Goal: Task Accomplishment & Management: Manage account settings

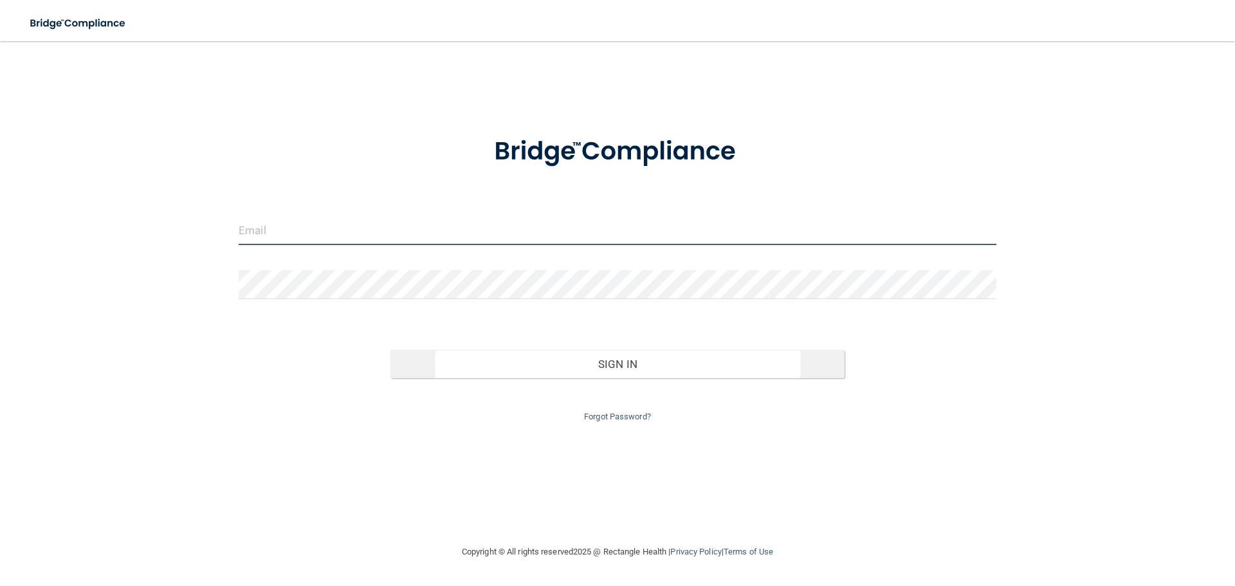
type input "[EMAIL_ADDRESS][DOMAIN_NAME]"
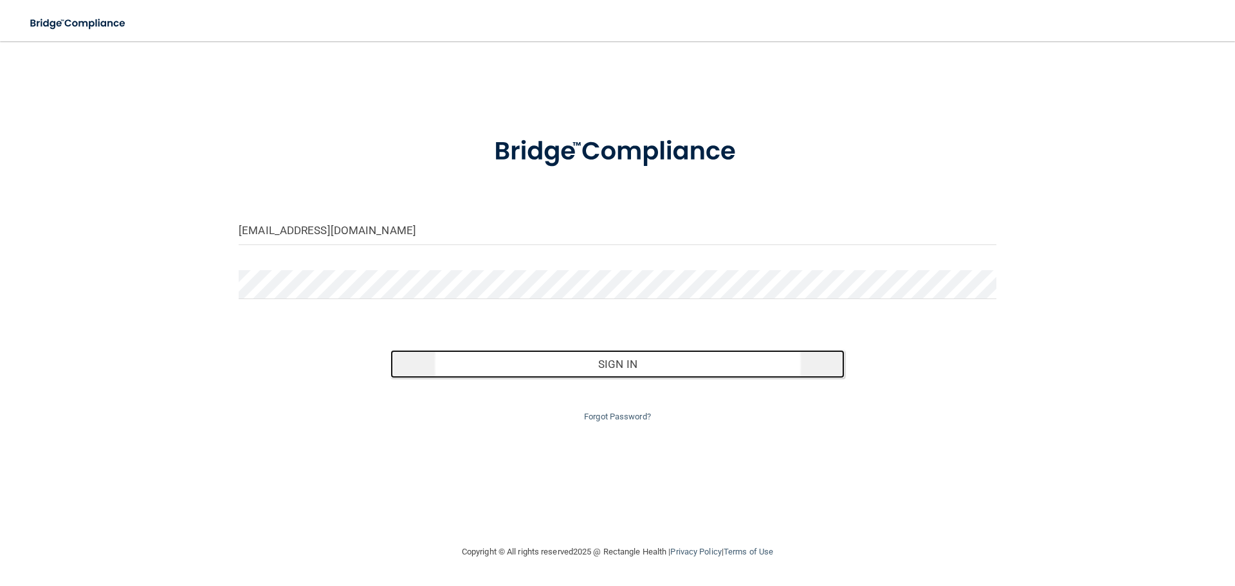
click at [640, 364] on button "Sign In" at bounding box center [618, 364] width 455 height 28
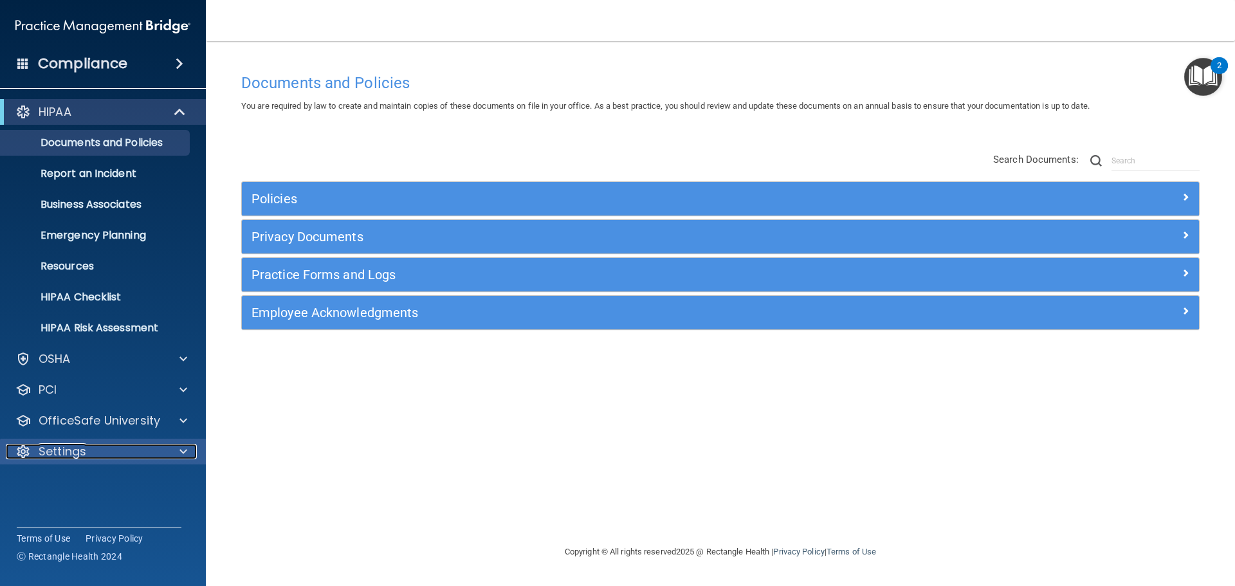
click at [132, 444] on div "Settings" at bounding box center [86, 451] width 160 height 15
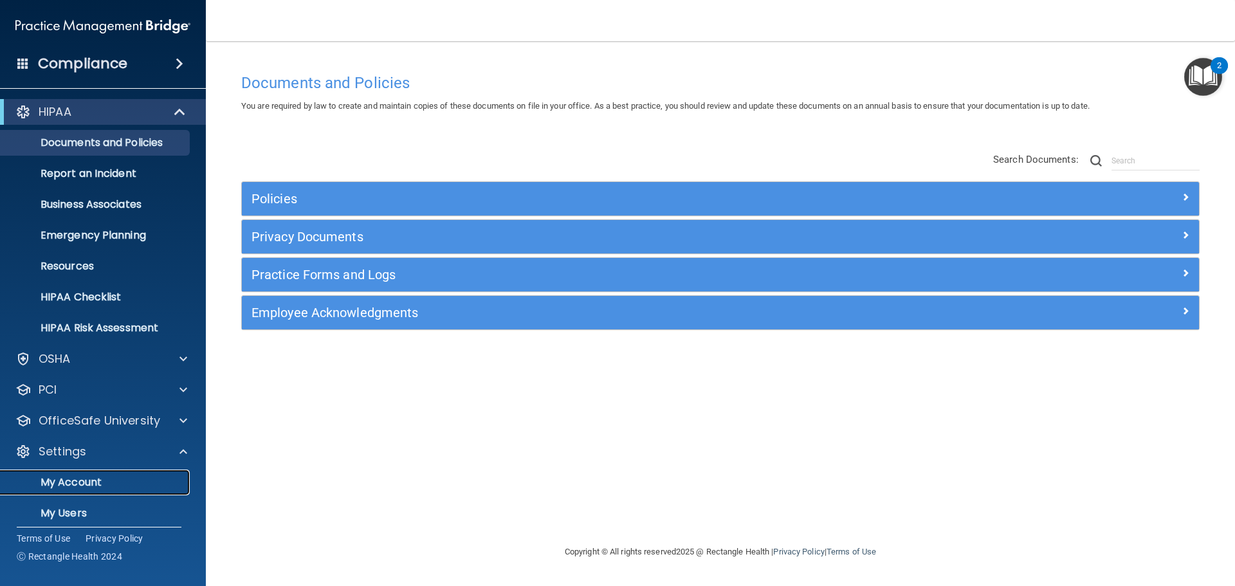
click at [109, 489] on link "My Account" at bounding box center [88, 483] width 203 height 26
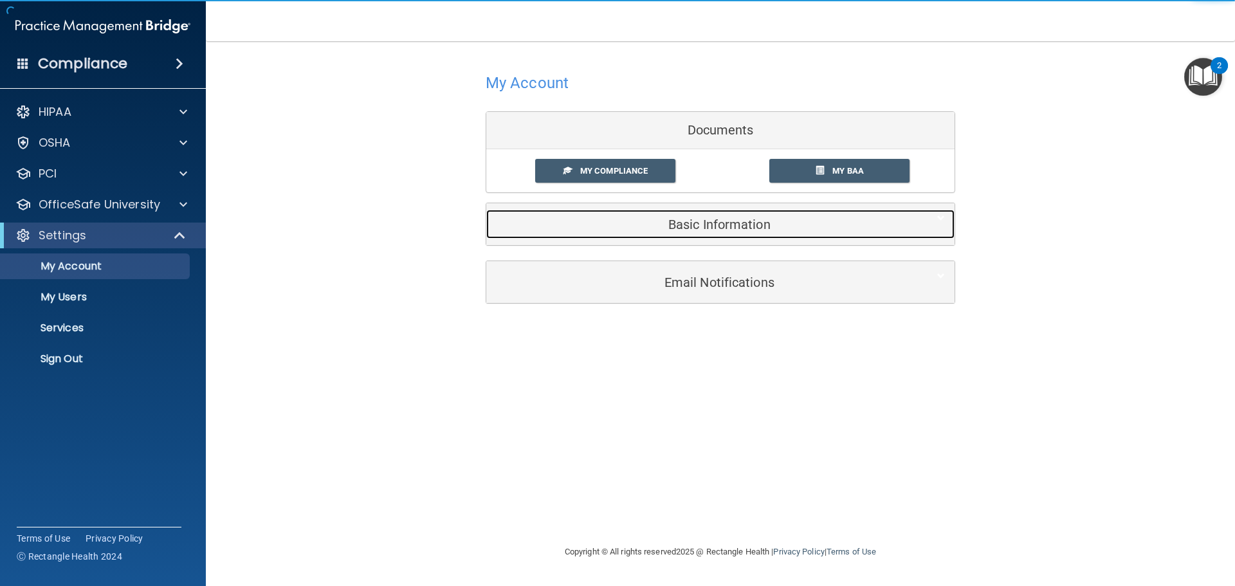
click at [762, 229] on h5 "Basic Information" at bounding box center [701, 224] width 410 height 14
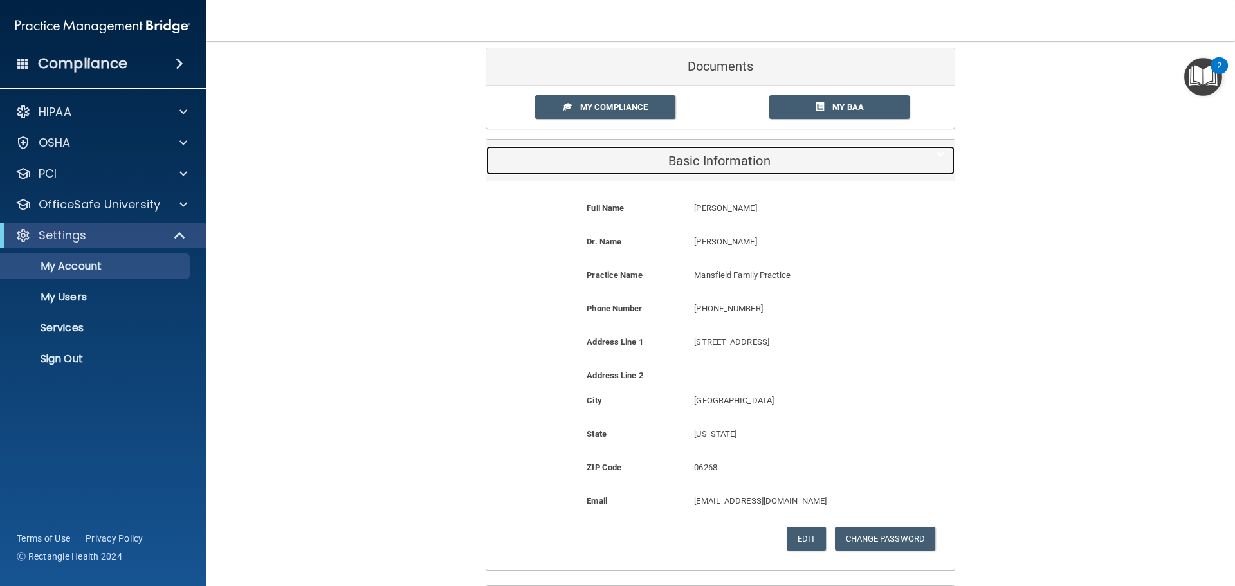
scroll to position [64, 0]
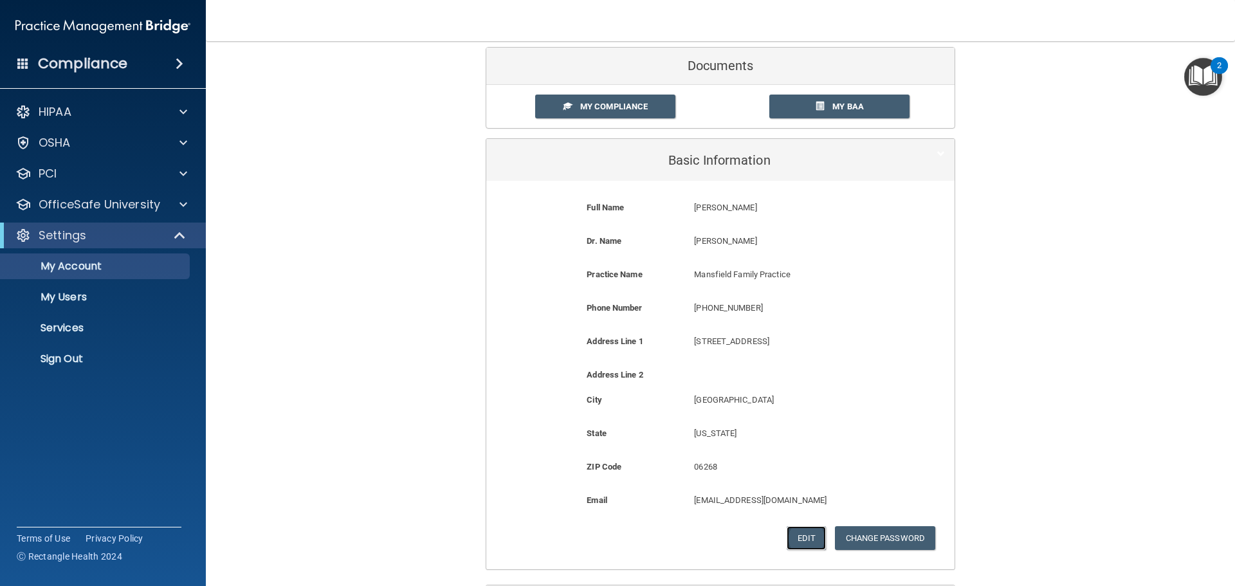
click at [809, 536] on button "Edit" at bounding box center [806, 538] width 39 height 24
select select "6"
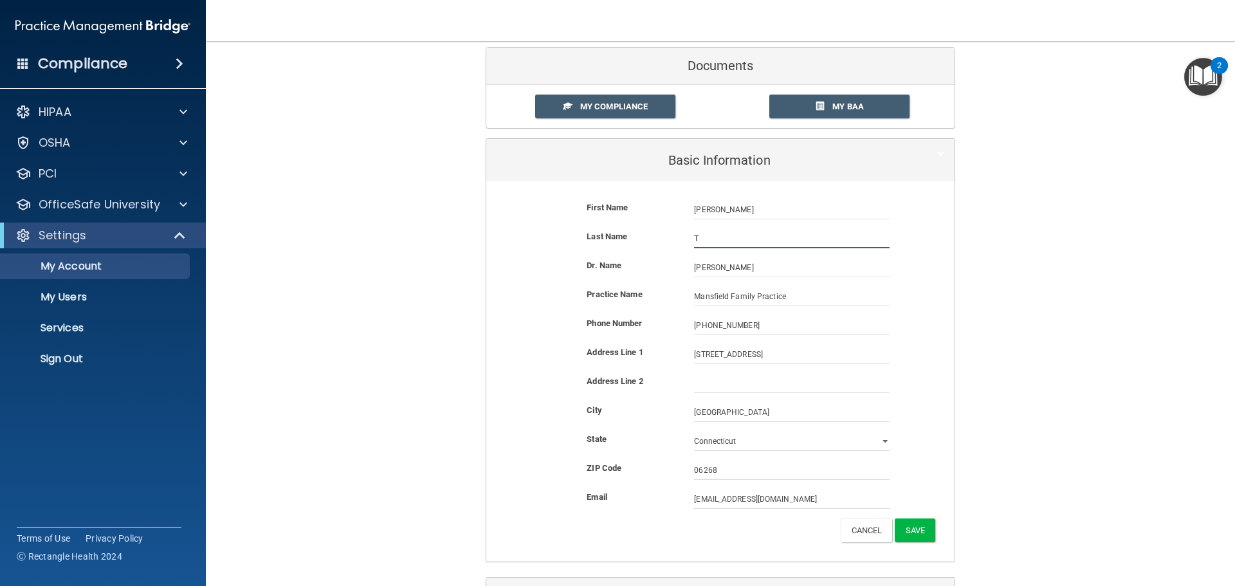
click at [709, 231] on input "T" at bounding box center [792, 238] width 196 height 19
type input "Todte"
click at [917, 525] on button "Save" at bounding box center [915, 531] width 41 height 24
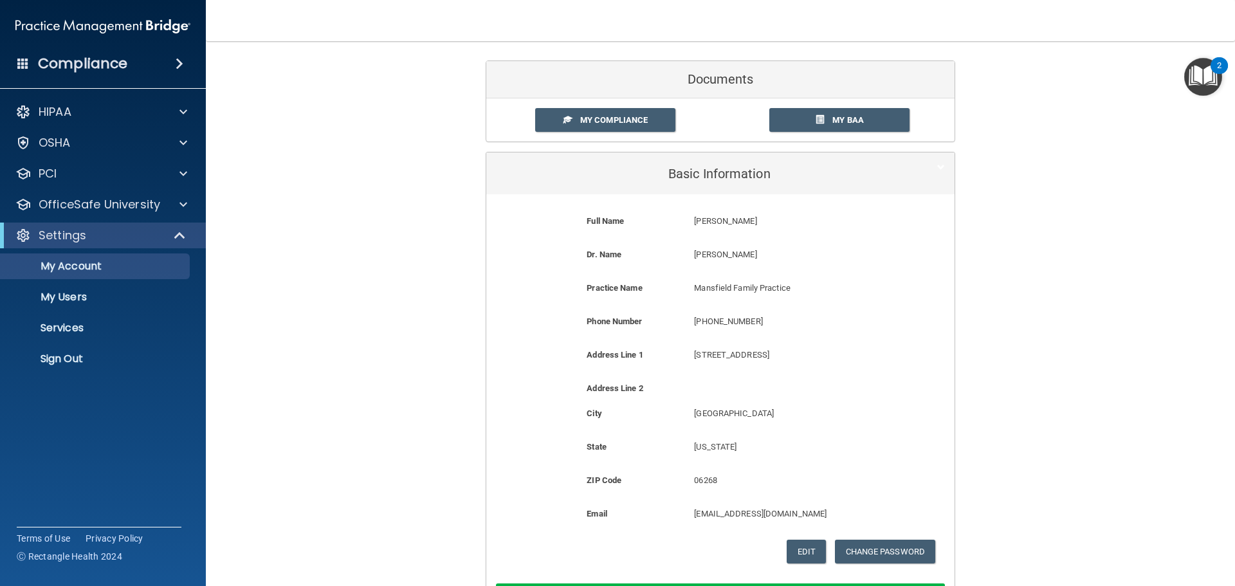
scroll to position [0, 0]
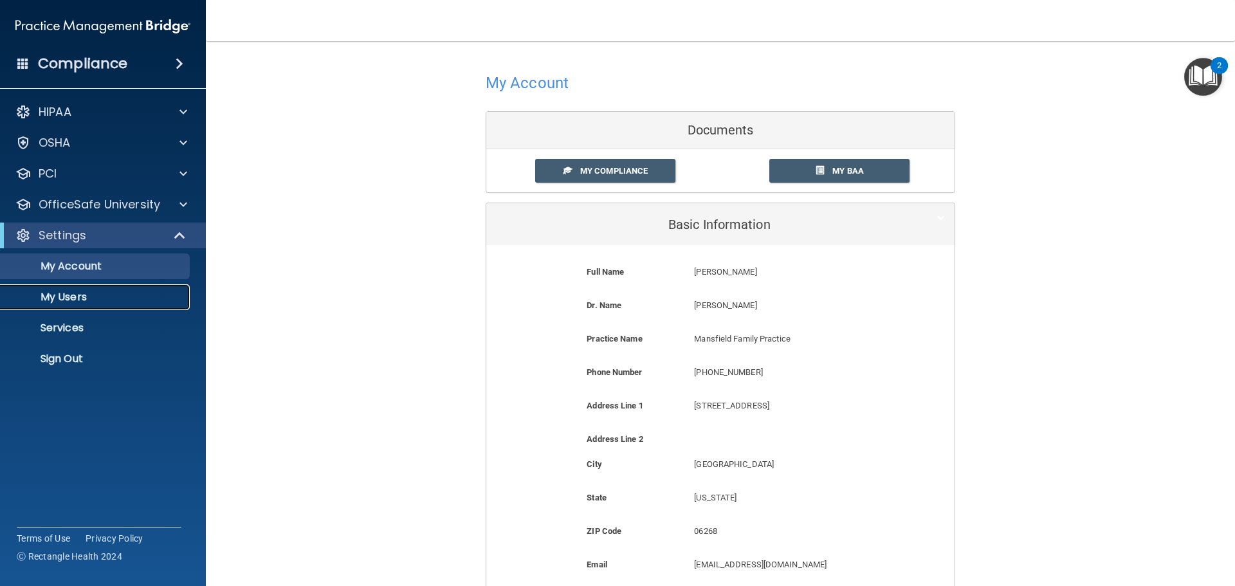
click at [110, 295] on p "My Users" at bounding box center [96, 297] width 176 height 13
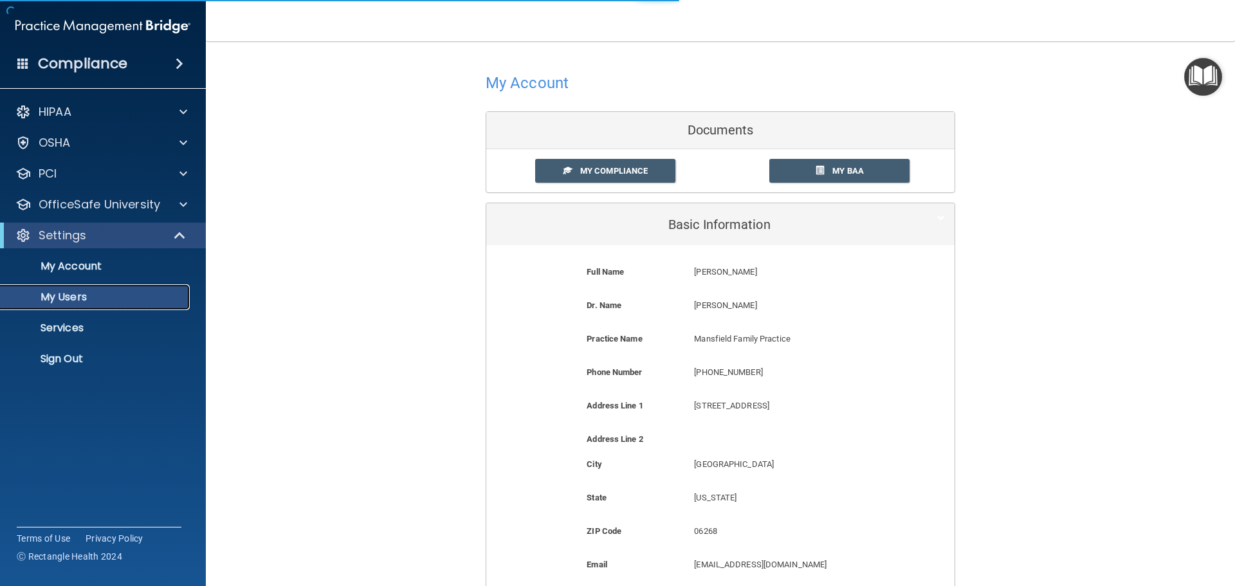
select select "20"
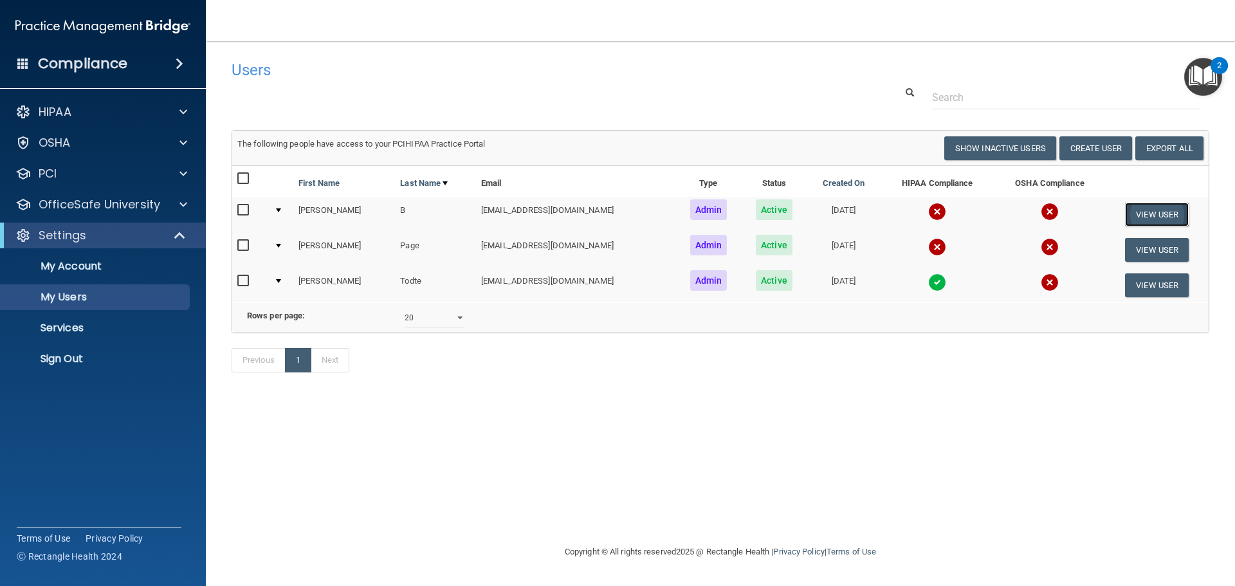
click at [1171, 212] on button "View User" at bounding box center [1157, 215] width 64 height 24
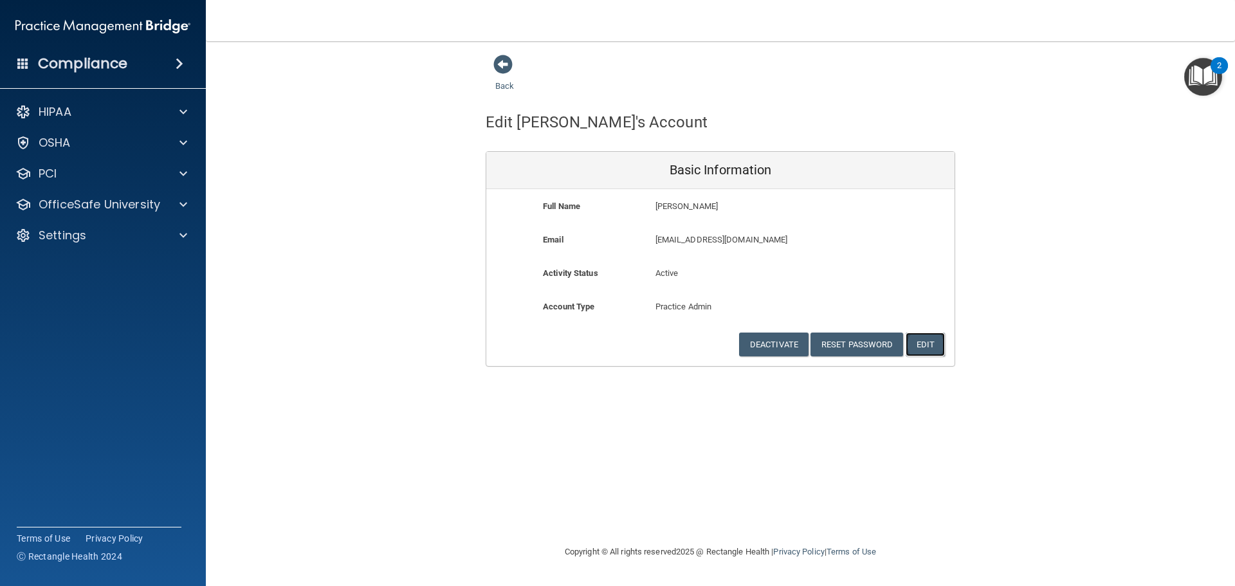
click at [922, 341] on button "Edit" at bounding box center [925, 345] width 39 height 24
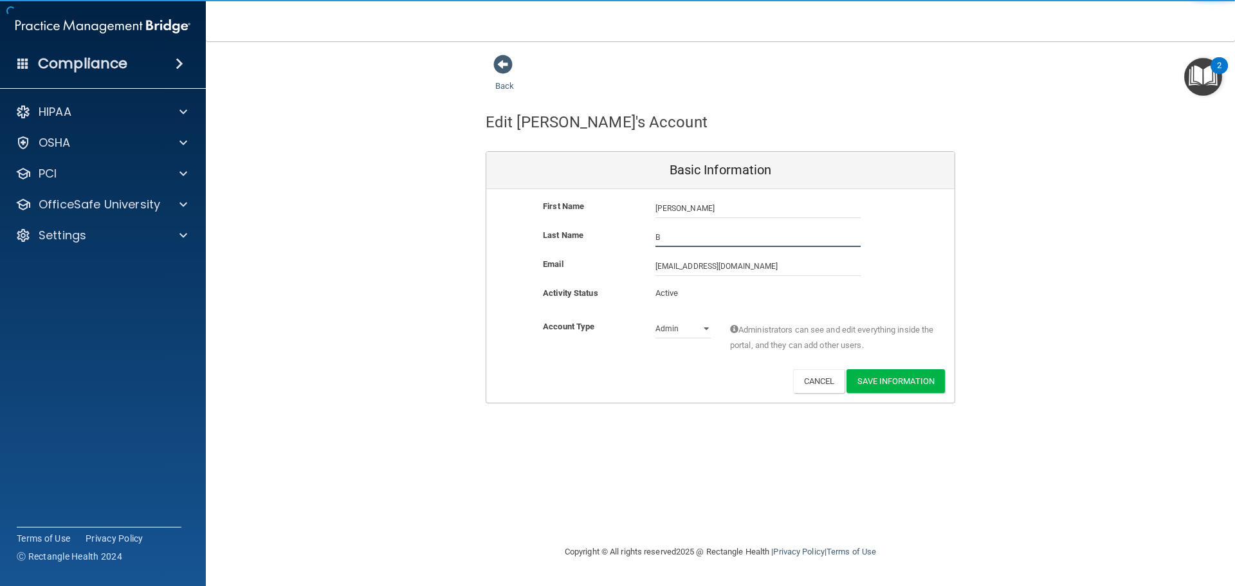
click at [682, 235] on input "B" at bounding box center [758, 237] width 205 height 19
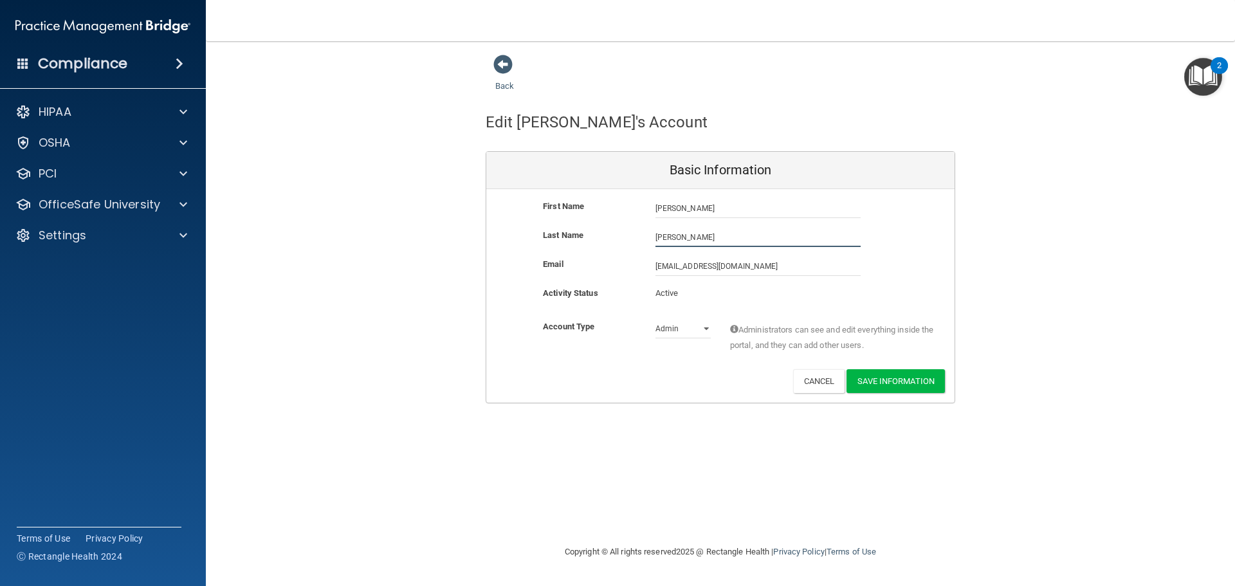
type input "Bermudez"
click at [909, 394] on div "First Name Alexis Bermudez Alexis Last Name Bermudez Email abermudez@mfpstorrs.…" at bounding box center [720, 296] width 468 height 214
click at [903, 389] on button "Save Information" at bounding box center [896, 381] width 98 height 24
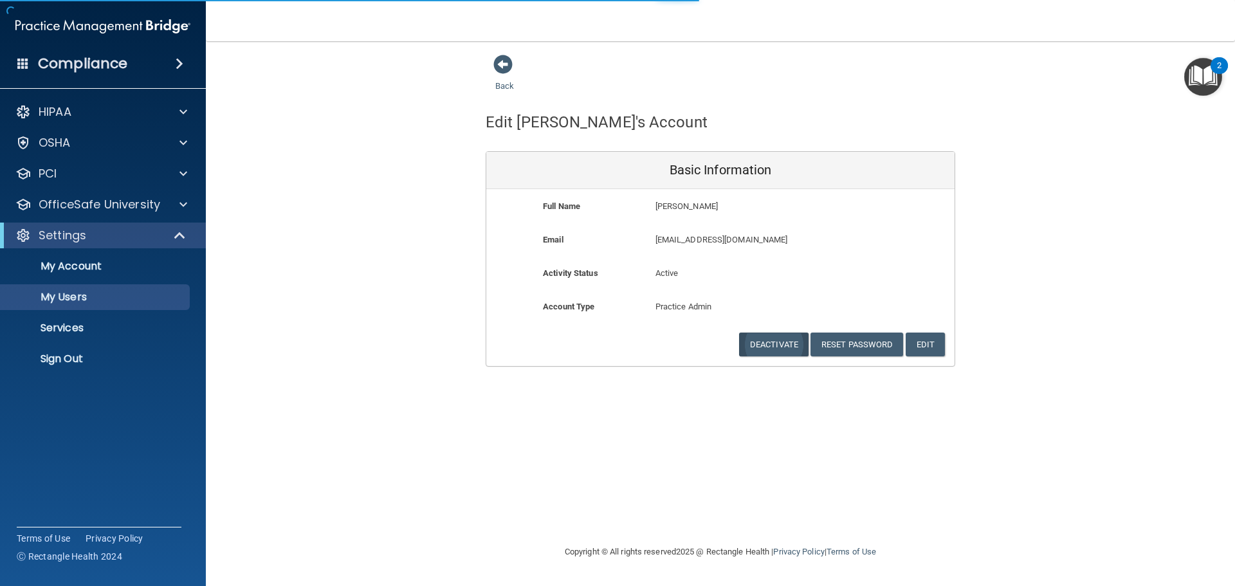
select select "20"
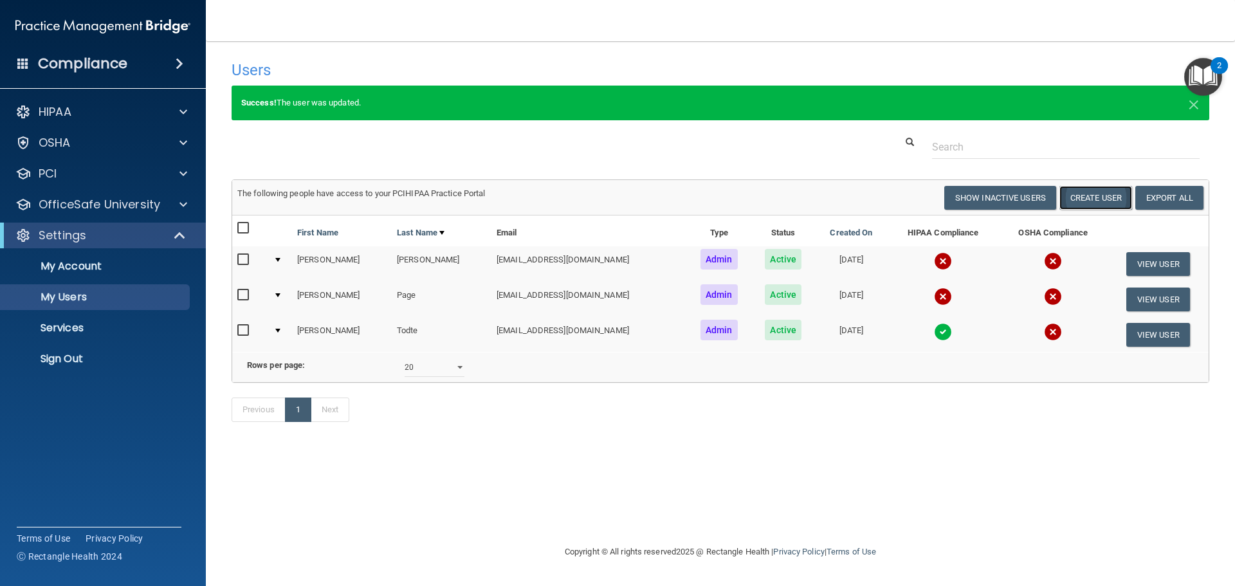
click at [1111, 199] on button "Create User" at bounding box center [1096, 198] width 73 height 24
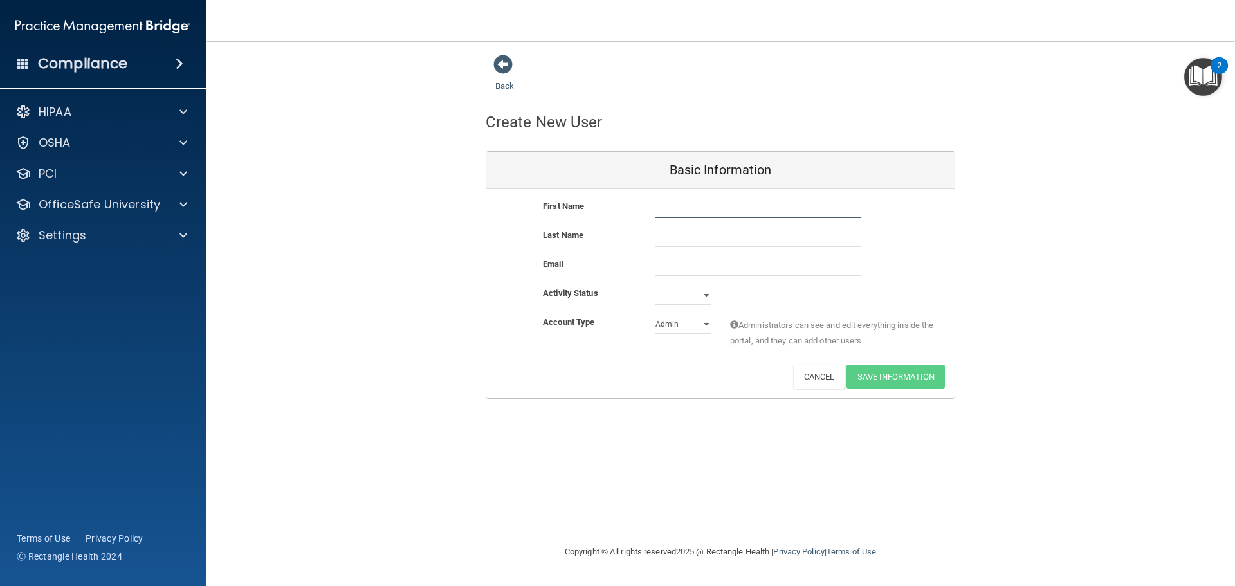
click at [679, 199] on input "text" at bounding box center [758, 208] width 205 height 19
click at [660, 234] on input "text" at bounding box center [758, 237] width 205 height 19
click at [674, 263] on input "email" at bounding box center [758, 266] width 205 height 19
click at [647, 300] on div "Active Inactive" at bounding box center [683, 295] width 75 height 19
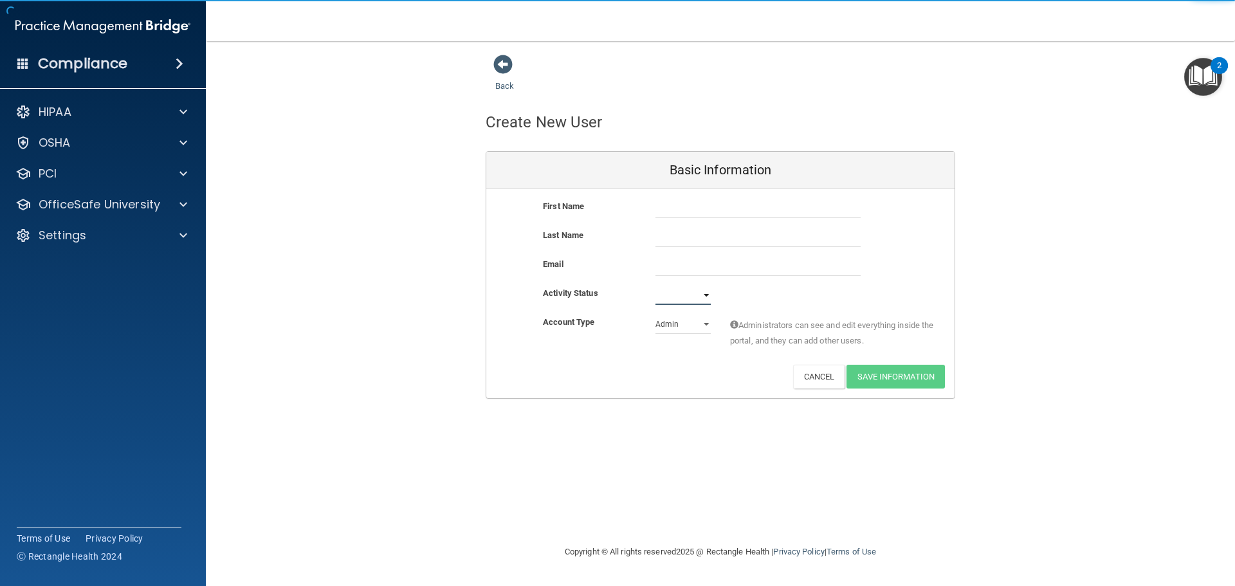
click at [688, 295] on select "Active Inactive" at bounding box center [683, 295] width 55 height 19
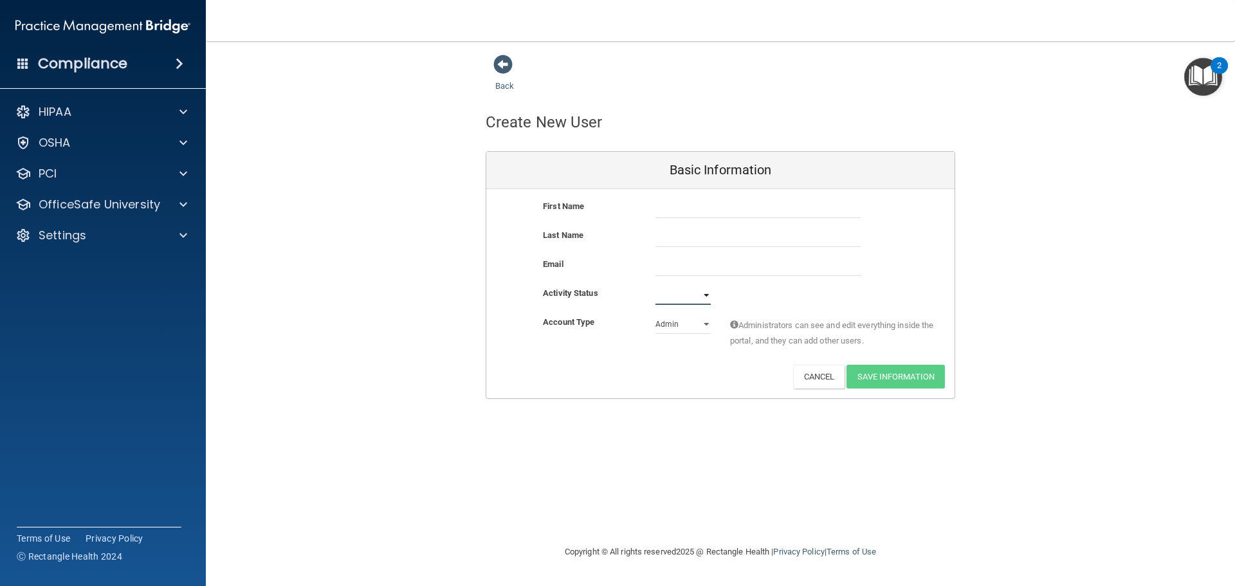
select select "active"
click at [656, 286] on select "Active Inactive" at bounding box center [683, 295] width 55 height 19
click at [694, 322] on select "Admin Member" at bounding box center [683, 324] width 55 height 19
select select "practice_member"
click at [656, 315] on select "Admin Member" at bounding box center [683, 324] width 55 height 19
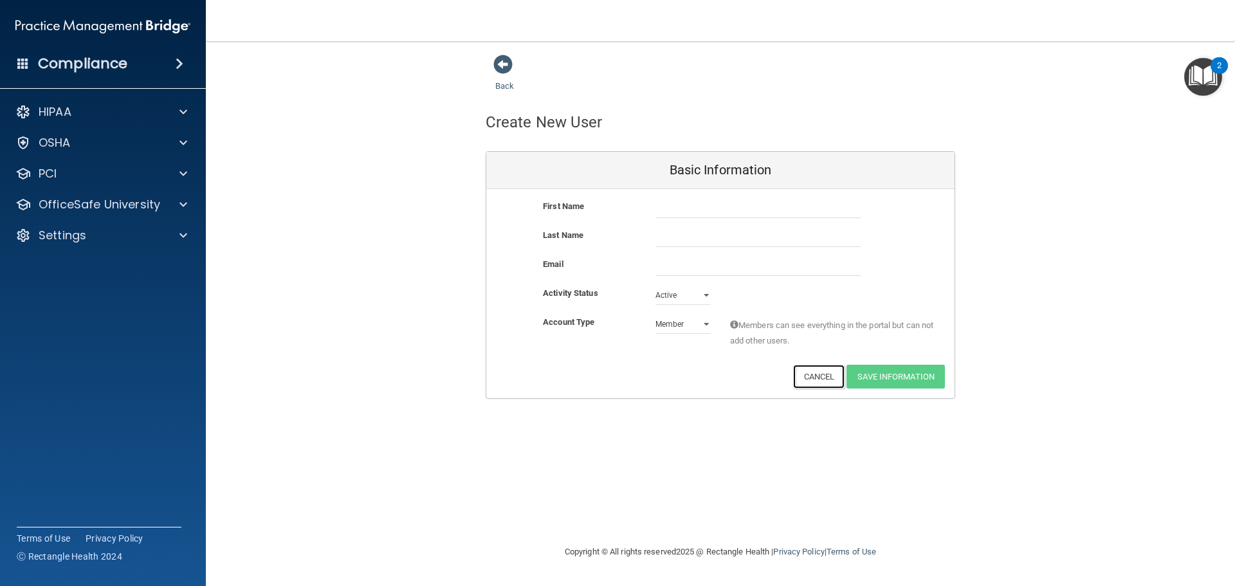
click at [811, 374] on button "Cancel" at bounding box center [819, 377] width 52 height 24
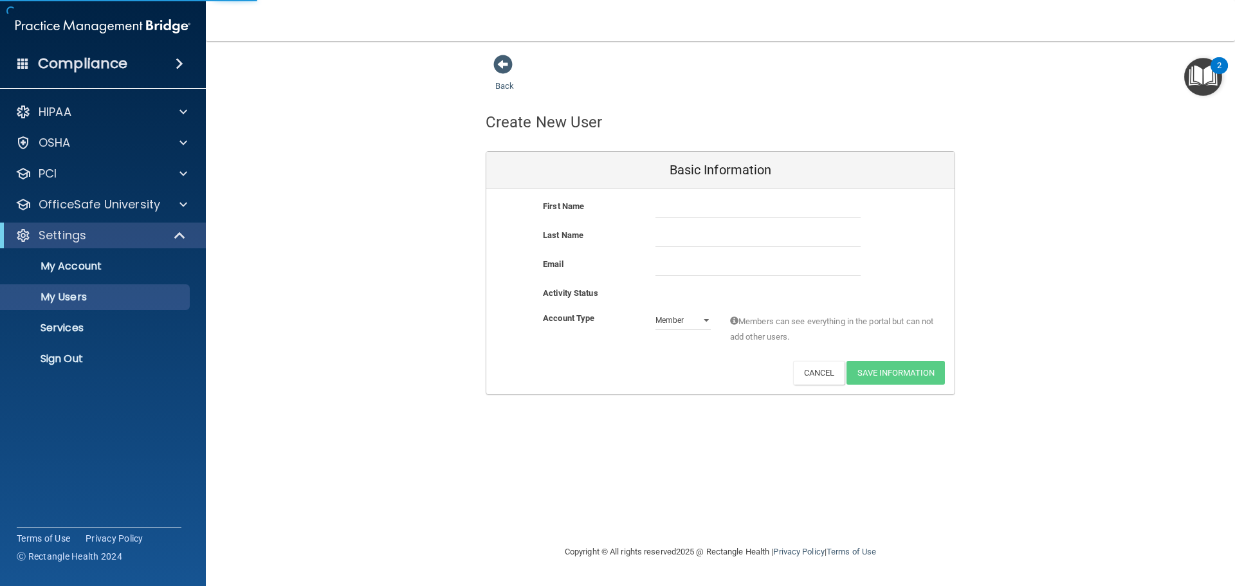
select select "20"
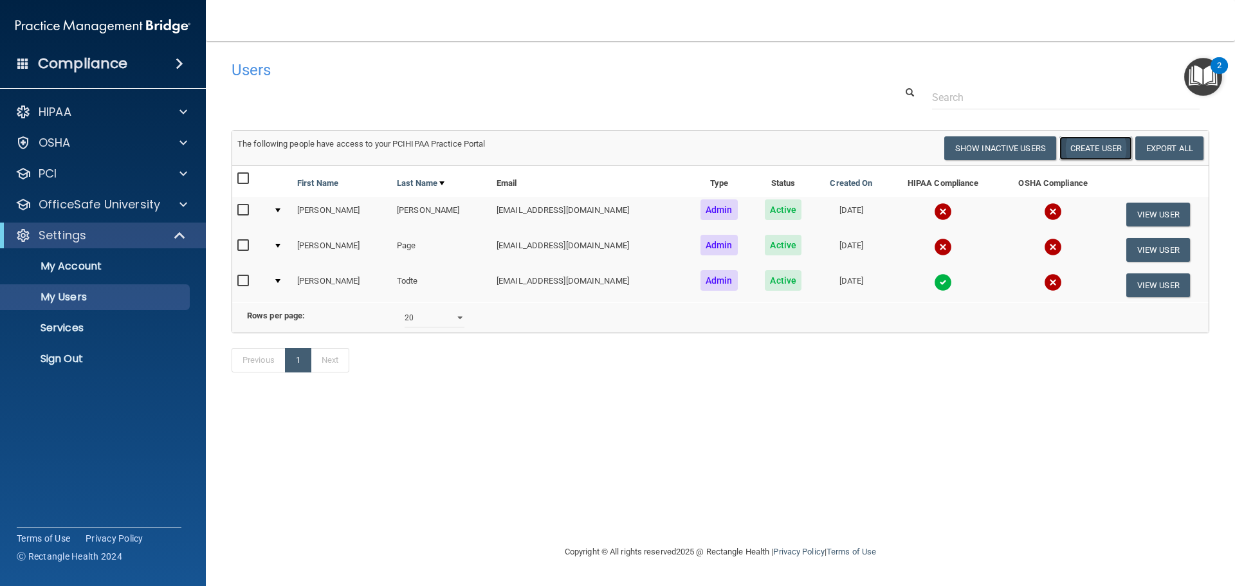
click at [1094, 147] on button "Create User" at bounding box center [1096, 148] width 73 height 24
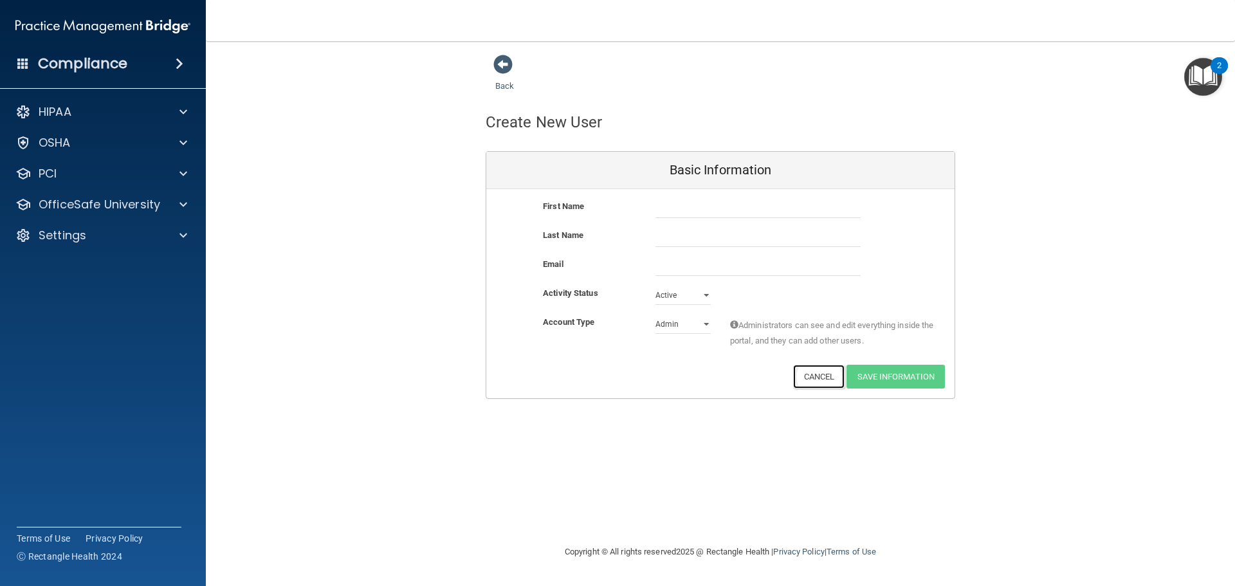
click at [822, 377] on button "Cancel" at bounding box center [819, 377] width 52 height 24
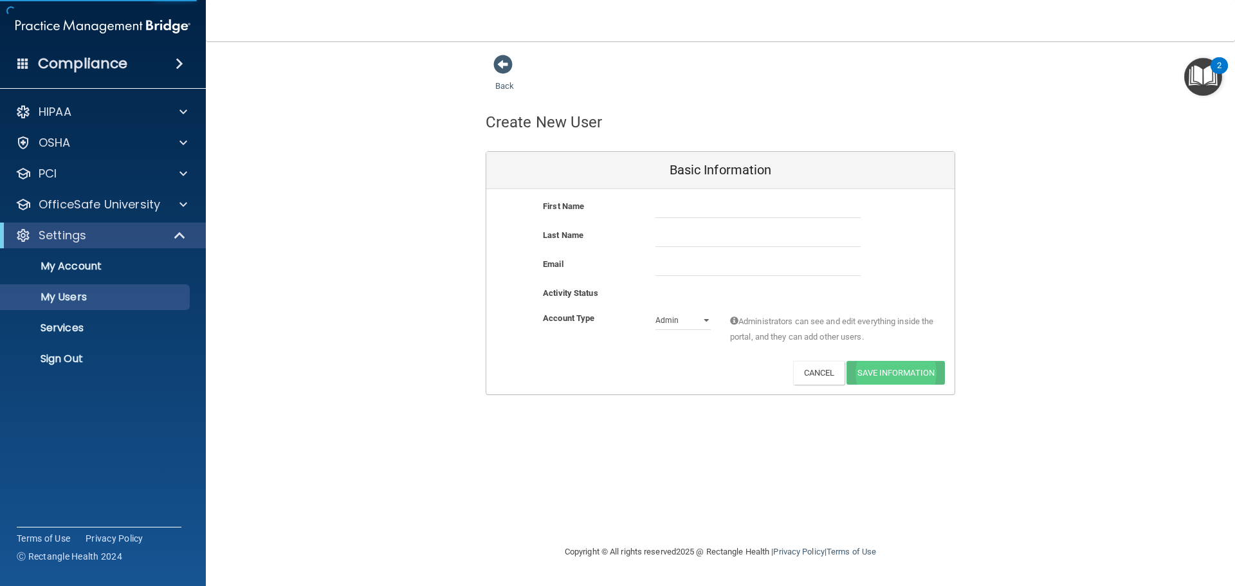
select select "20"
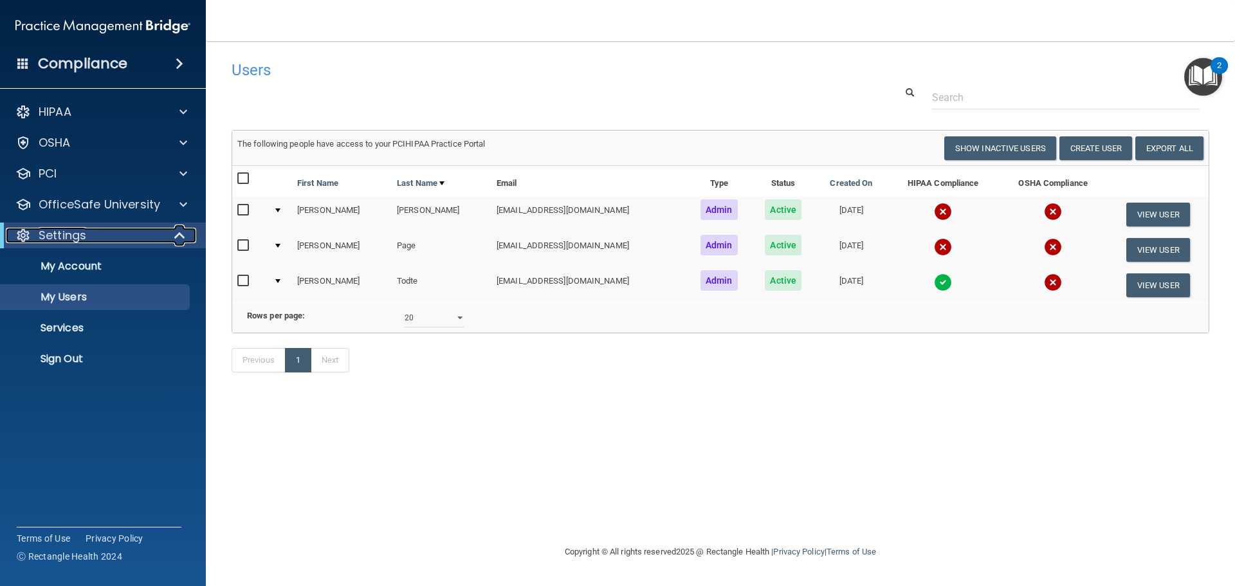
click at [98, 232] on div "Settings" at bounding box center [85, 235] width 159 height 15
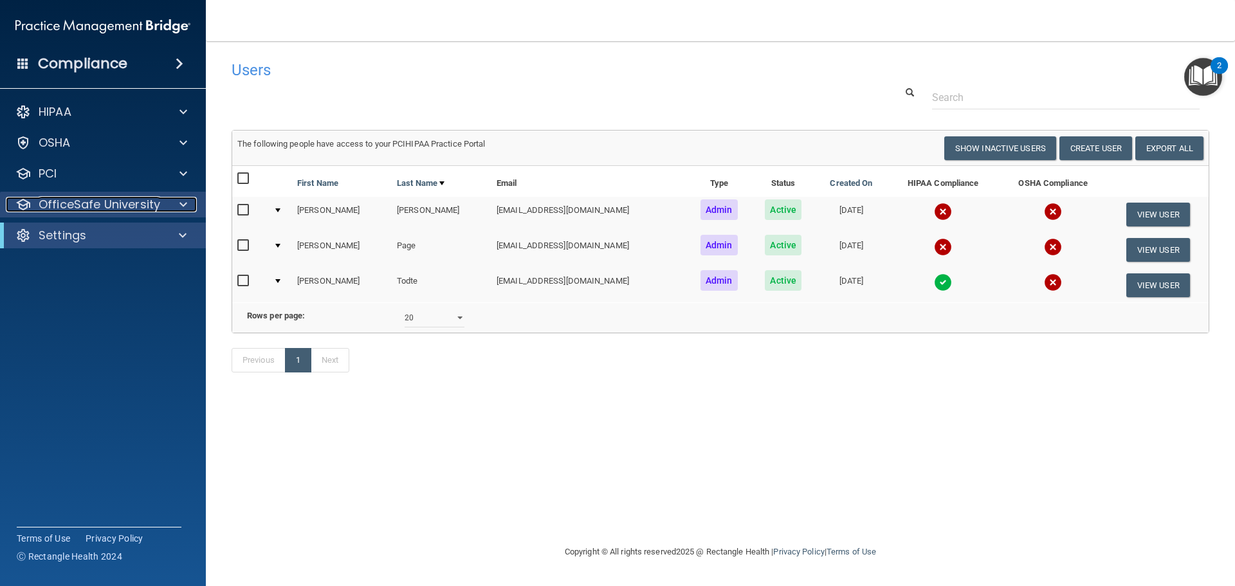
click at [127, 206] on p "OfficeSafe University" at bounding box center [100, 204] width 122 height 15
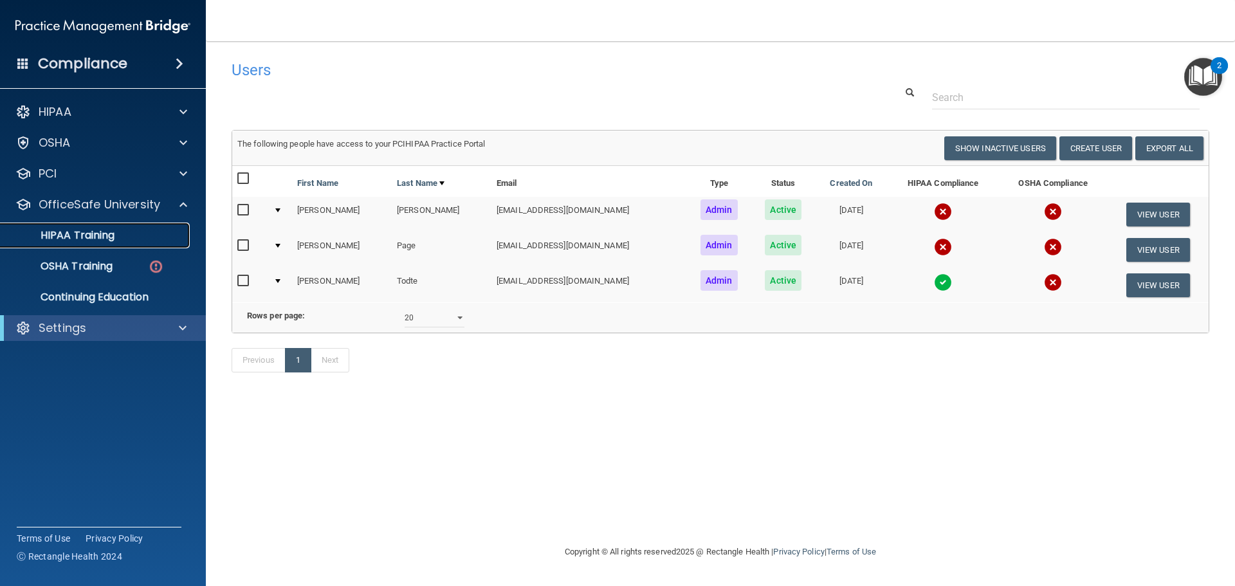
click at [135, 230] on div "HIPAA Training" at bounding box center [96, 235] width 176 height 13
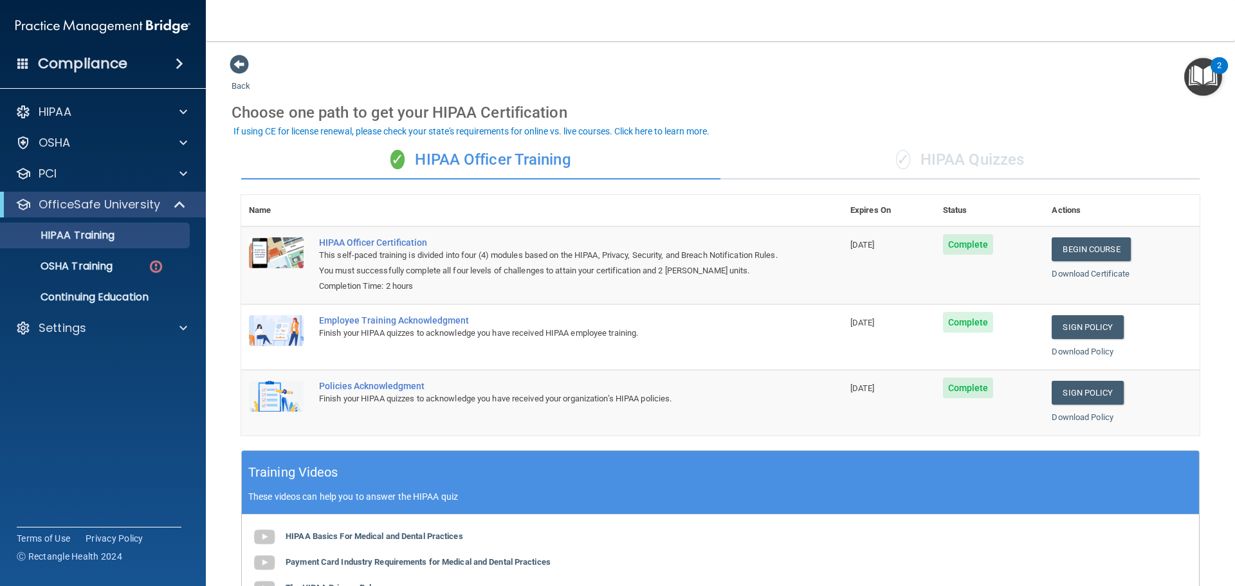
drag, startPoint x: 686, startPoint y: 268, endPoint x: 688, endPoint y: 221, distance: 47.0
click at [688, 221] on th at bounding box center [576, 211] width 531 height 32
click at [980, 163] on div "✓ HIPAA Quizzes" at bounding box center [960, 160] width 479 height 39
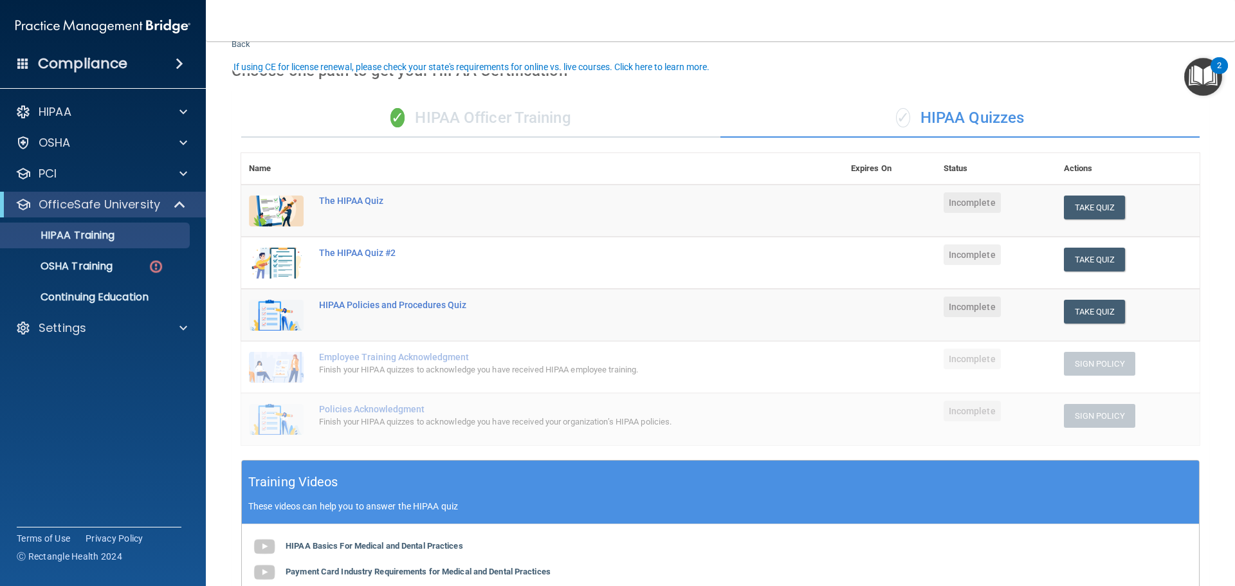
scroll to position [64, 0]
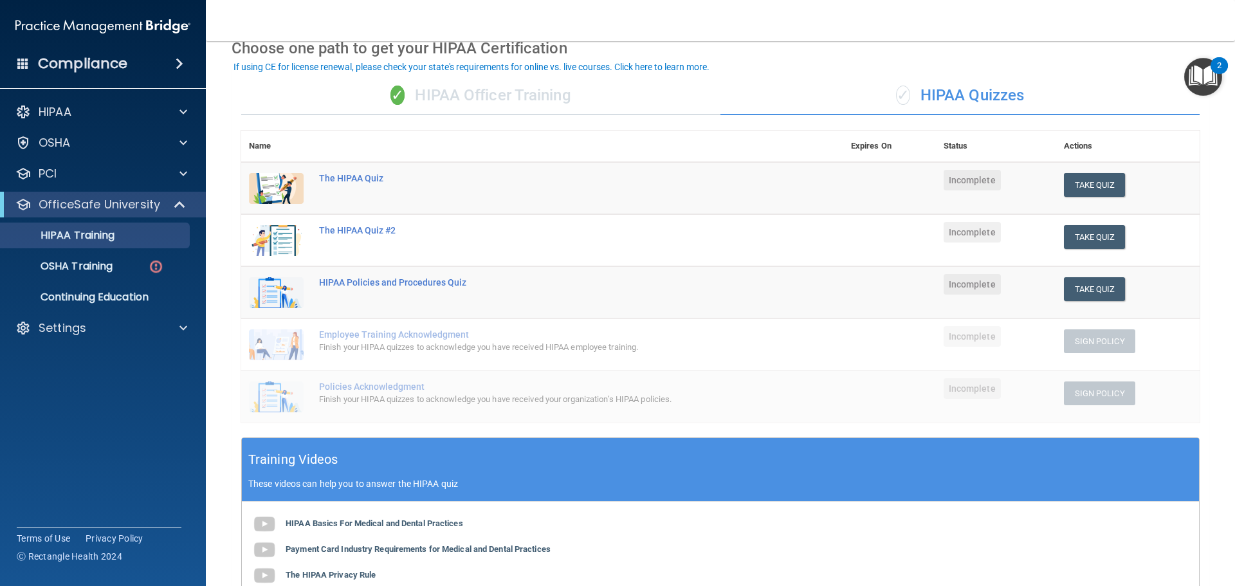
click at [508, 100] on div "✓ HIPAA Officer Training" at bounding box center [480, 96] width 479 height 39
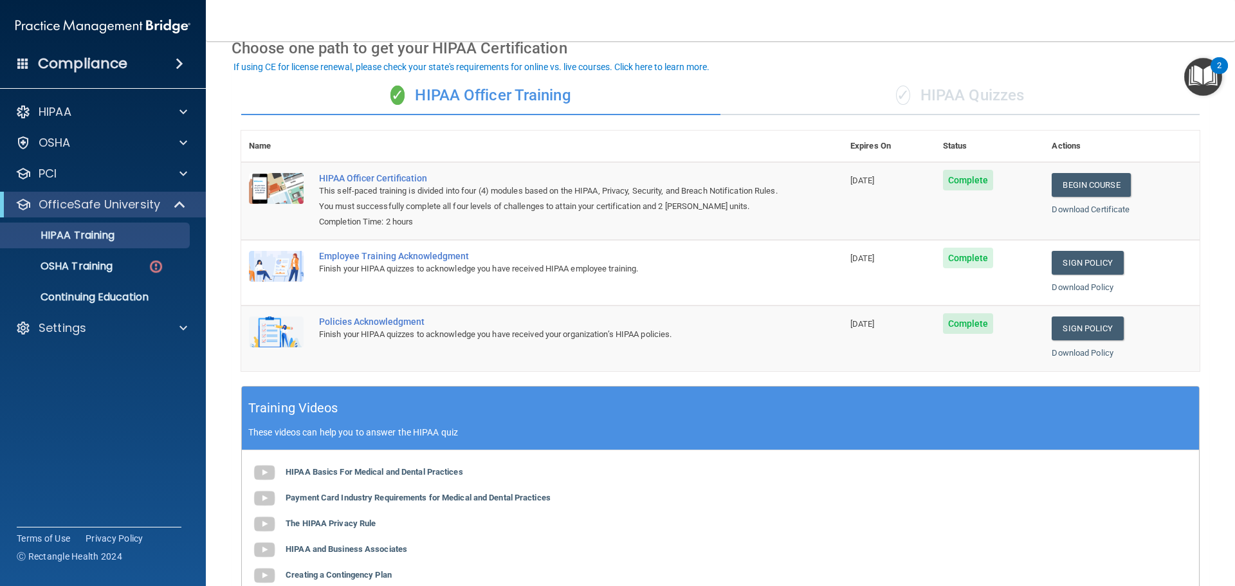
click at [971, 97] on div "✓ HIPAA Quizzes" at bounding box center [960, 96] width 479 height 39
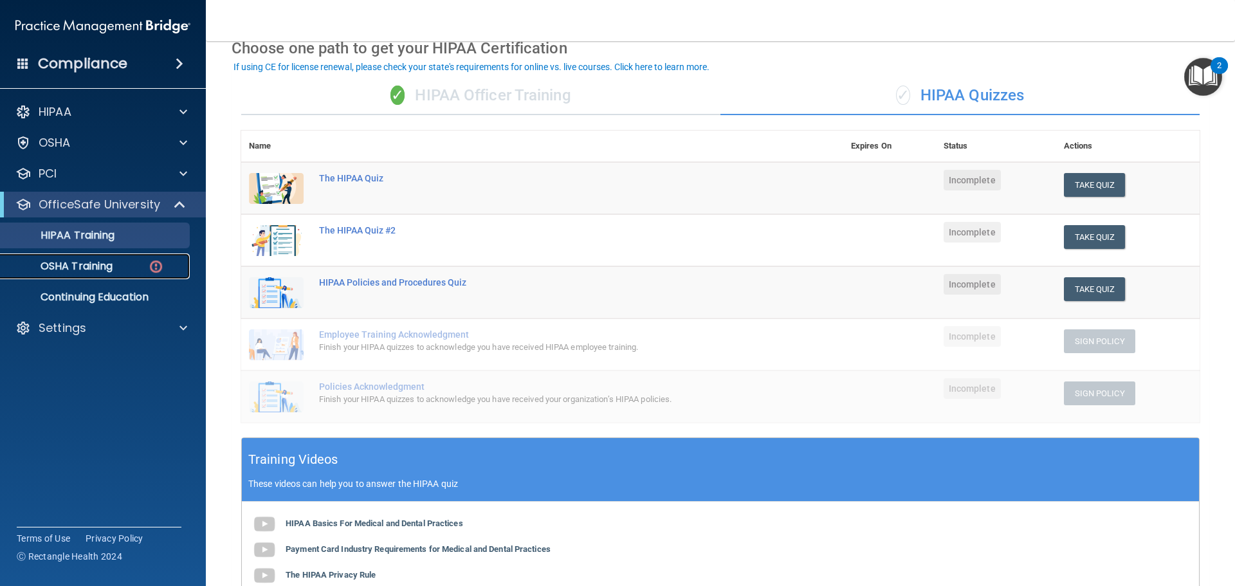
click at [117, 267] on div "OSHA Training" at bounding box center [96, 266] width 176 height 13
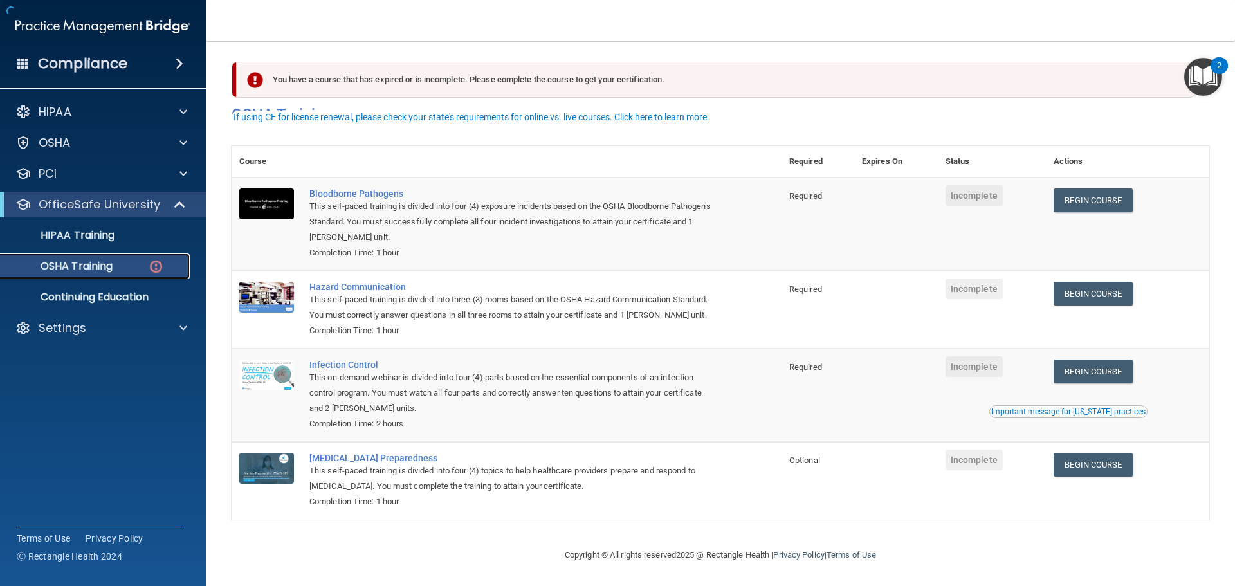
scroll to position [21, 0]
click at [806, 191] on span "Required" at bounding box center [805, 196] width 33 height 10
click at [801, 284] on span "Required" at bounding box center [805, 289] width 33 height 10
click at [802, 284] on span "Required" at bounding box center [805, 289] width 33 height 10
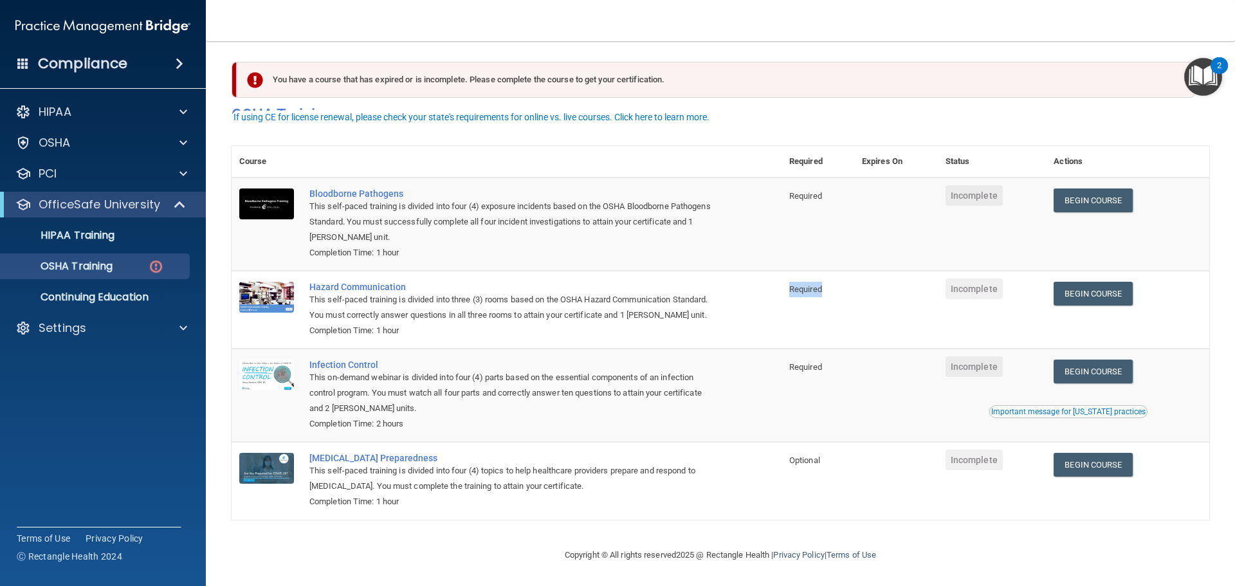
click at [802, 284] on span "Required" at bounding box center [805, 289] width 33 height 10
click at [811, 371] on td "Required" at bounding box center [818, 395] width 73 height 93
click at [729, 217] on td "Bloodborne Pathogens This self-paced training is divided into four (4) exposure…" at bounding box center [542, 224] width 480 height 93
click at [802, 191] on span "Required" at bounding box center [805, 196] width 33 height 10
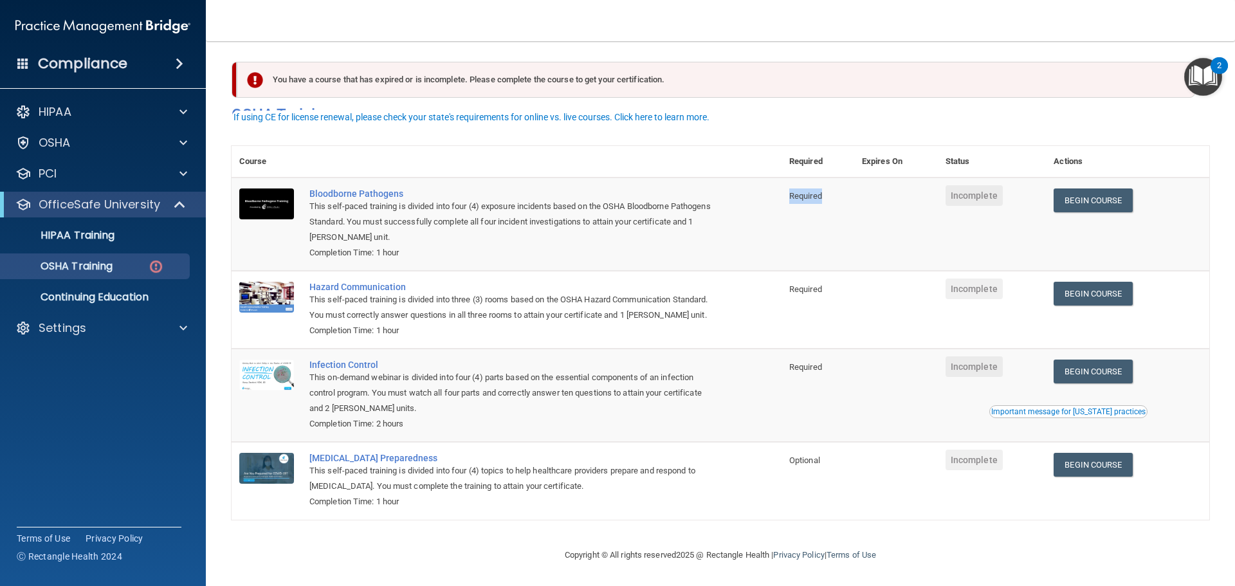
click at [802, 191] on span "Required" at bounding box center [805, 196] width 33 height 10
click at [800, 284] on span "Required" at bounding box center [805, 289] width 33 height 10
click at [806, 374] on td "Required" at bounding box center [818, 395] width 73 height 93
click at [804, 362] on span "Required" at bounding box center [805, 367] width 33 height 10
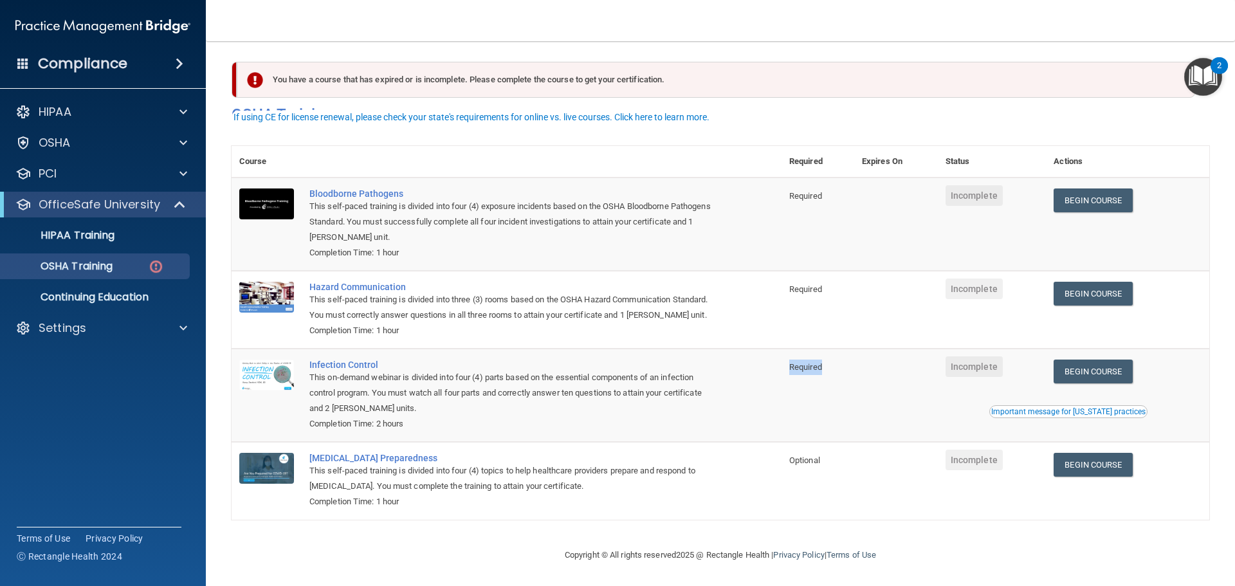
click at [804, 362] on span "Required" at bounding box center [805, 367] width 33 height 10
click at [876, 325] on td at bounding box center [896, 310] width 84 height 78
click at [173, 293] on p "Continuing Education" at bounding box center [96, 297] width 176 height 13
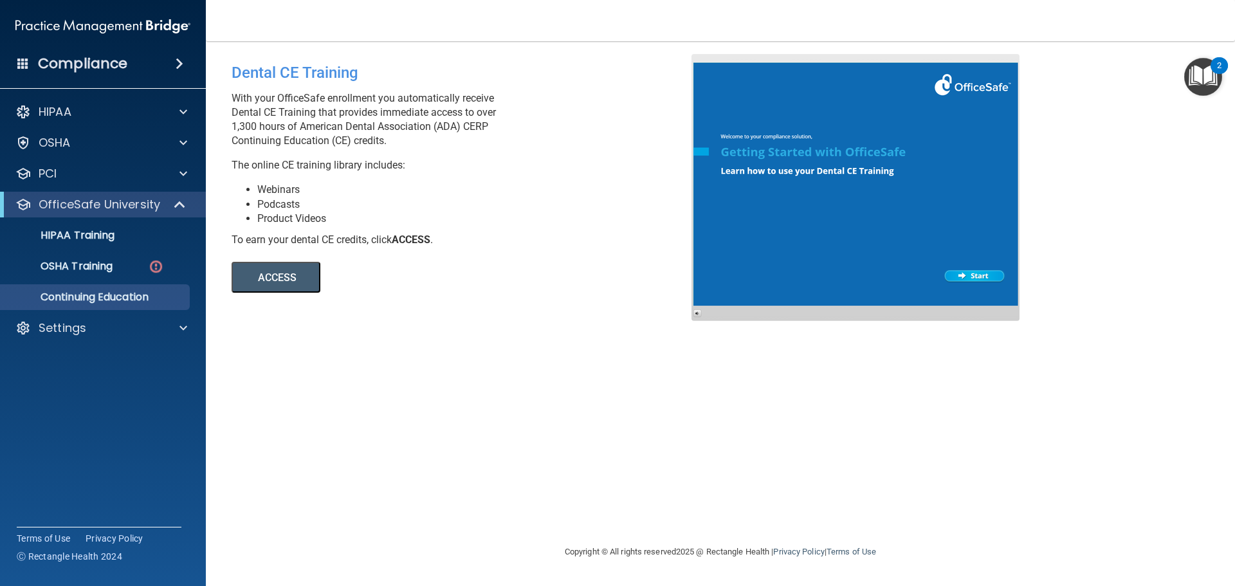
click at [264, 78] on div "Dental CE Training" at bounding box center [467, 72] width 470 height 37
click at [508, 165] on p "The online CE training library includes:" at bounding box center [467, 165] width 470 height 14
drag, startPoint x: 103, startPoint y: 194, endPoint x: 106, endPoint y: 199, distance: 6.6
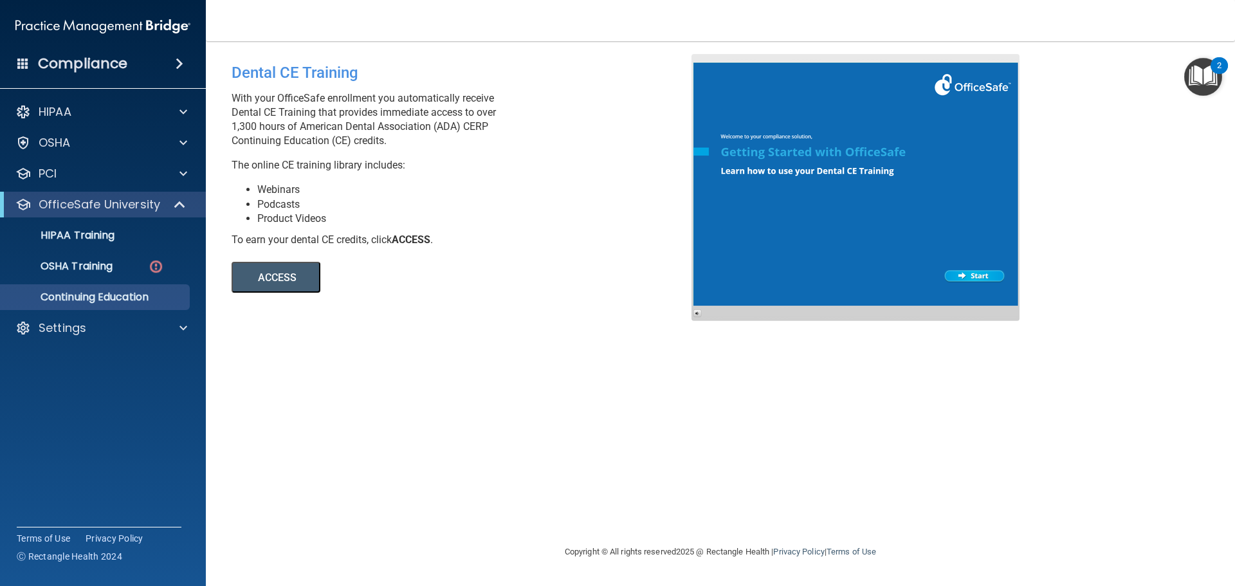
click at [103, 196] on div "OfficeSafe University" at bounding box center [103, 205] width 206 height 26
click at [127, 203] on p "OfficeSafe University" at bounding box center [100, 204] width 122 height 15
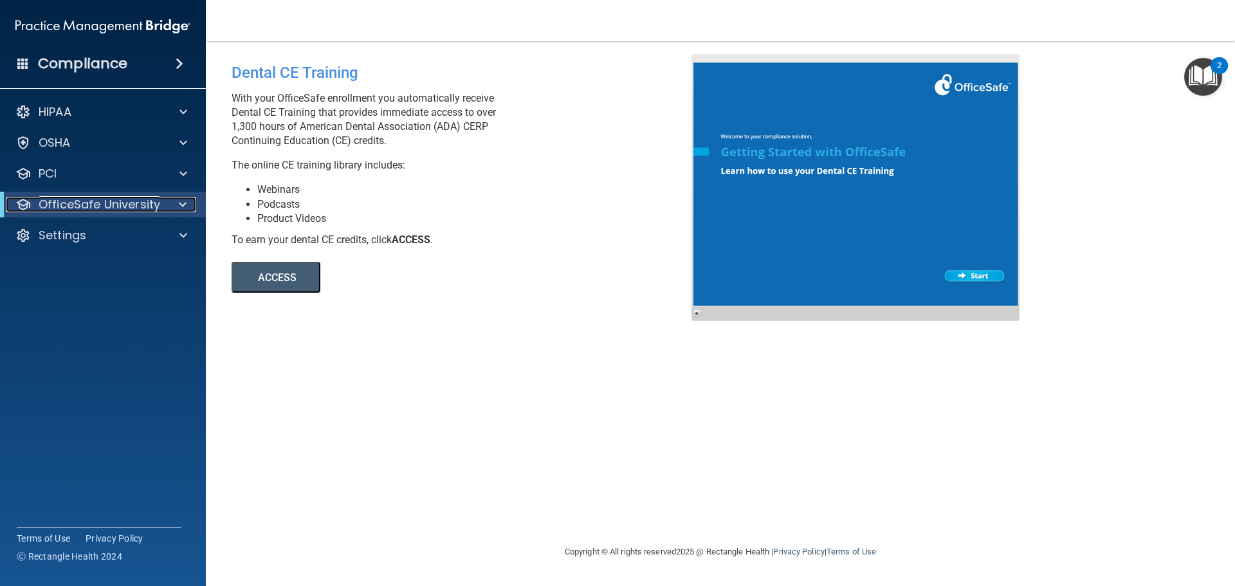
click at [134, 207] on p "OfficeSafe University" at bounding box center [100, 204] width 122 height 15
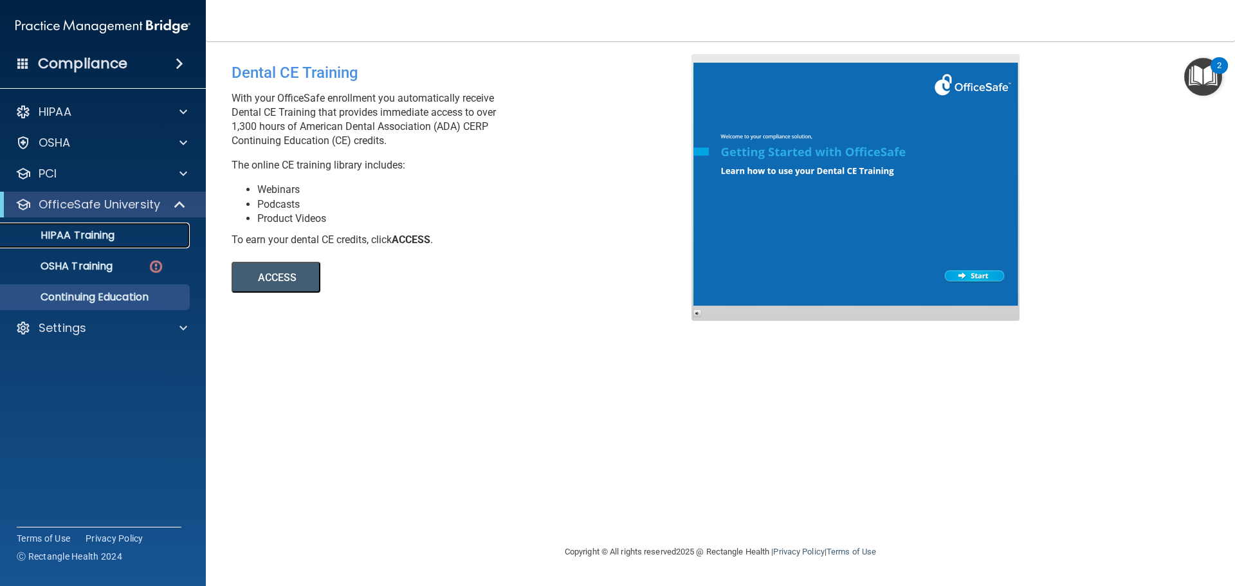
click at [126, 232] on div "HIPAA Training" at bounding box center [96, 235] width 176 height 13
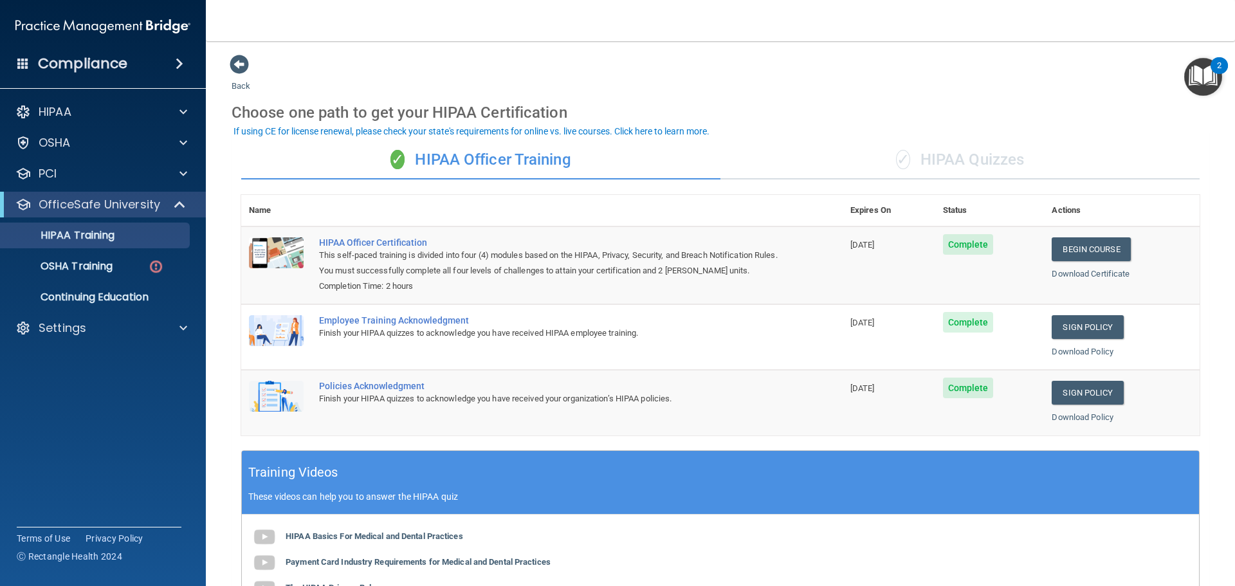
click at [947, 172] on div "✓ HIPAA Quizzes" at bounding box center [960, 160] width 479 height 39
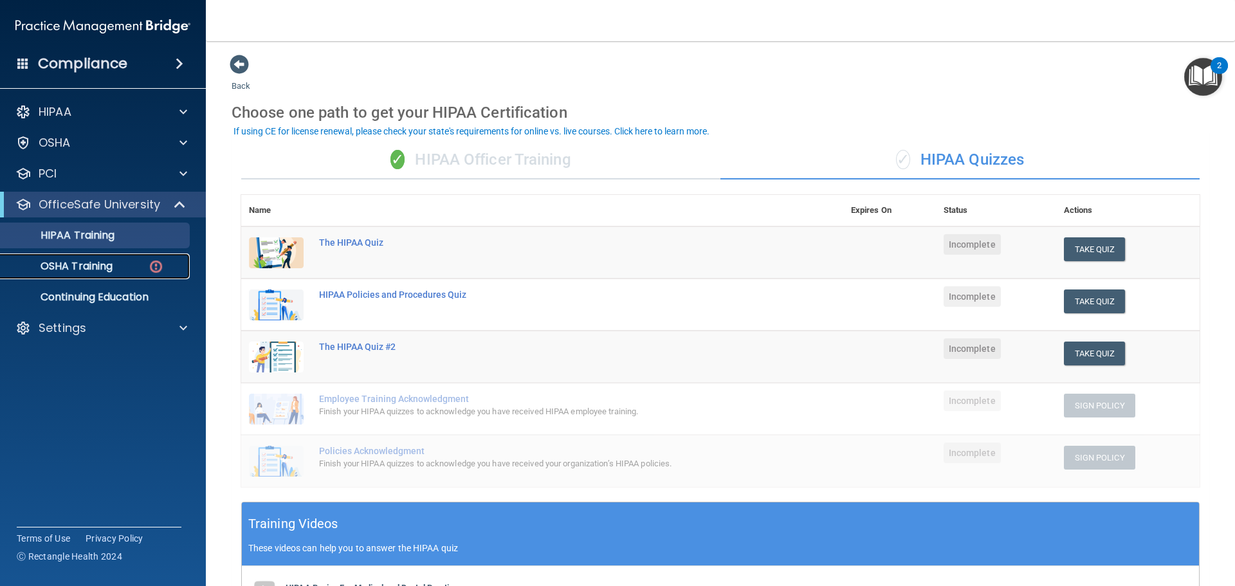
click at [93, 268] on p "OSHA Training" at bounding box center [60, 266] width 104 height 13
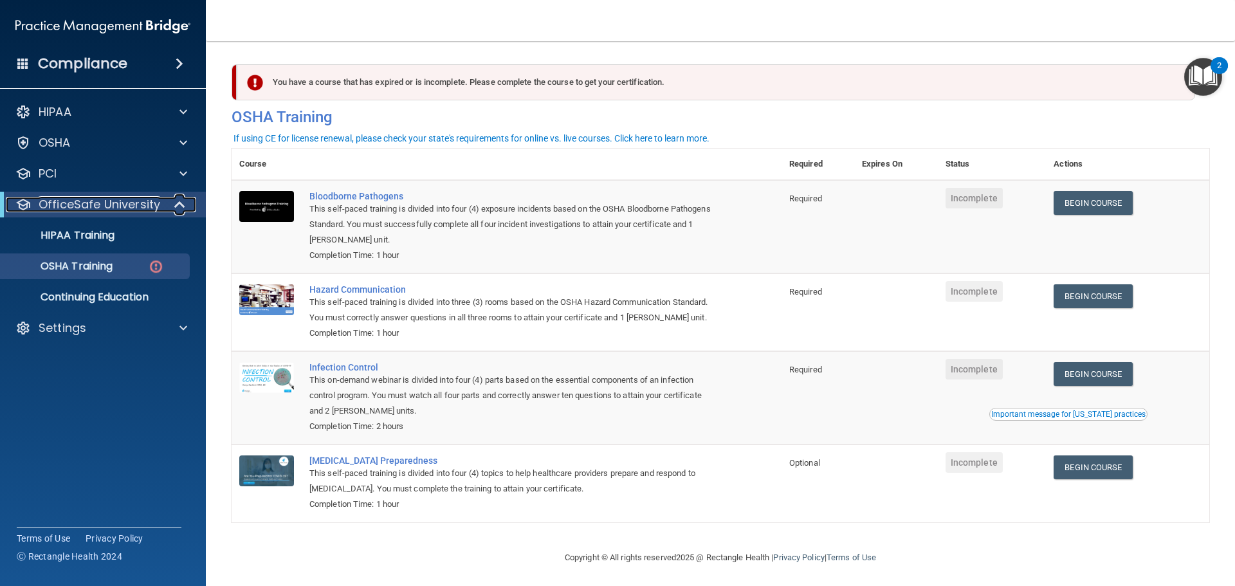
click at [111, 203] on p "OfficeSafe University" at bounding box center [100, 204] width 122 height 15
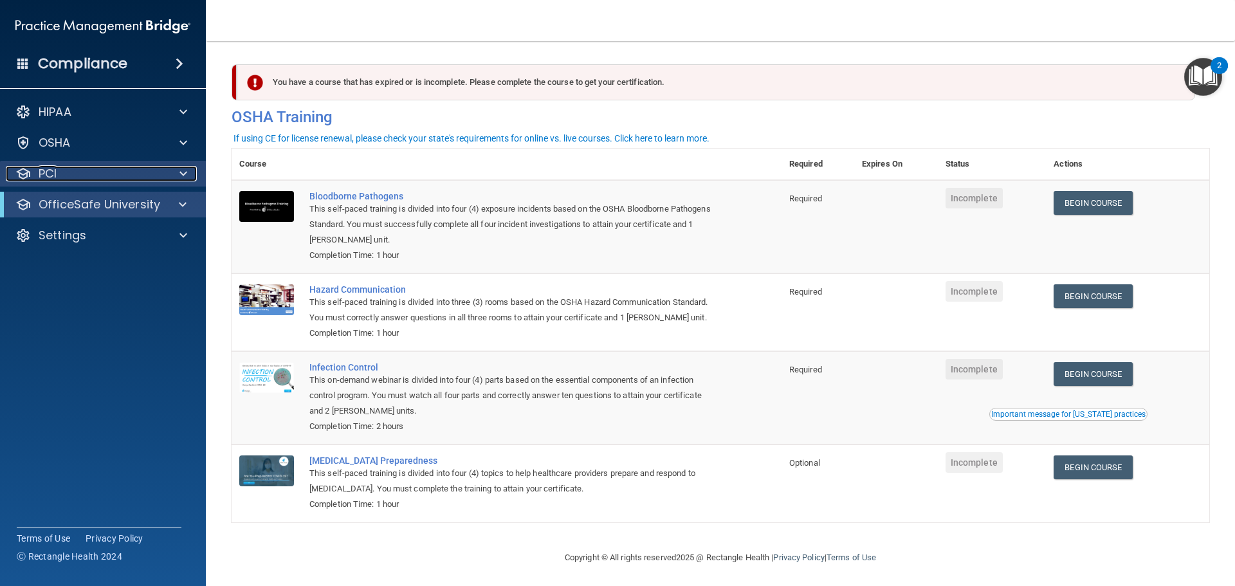
click at [116, 174] on div "PCI" at bounding box center [86, 173] width 160 height 15
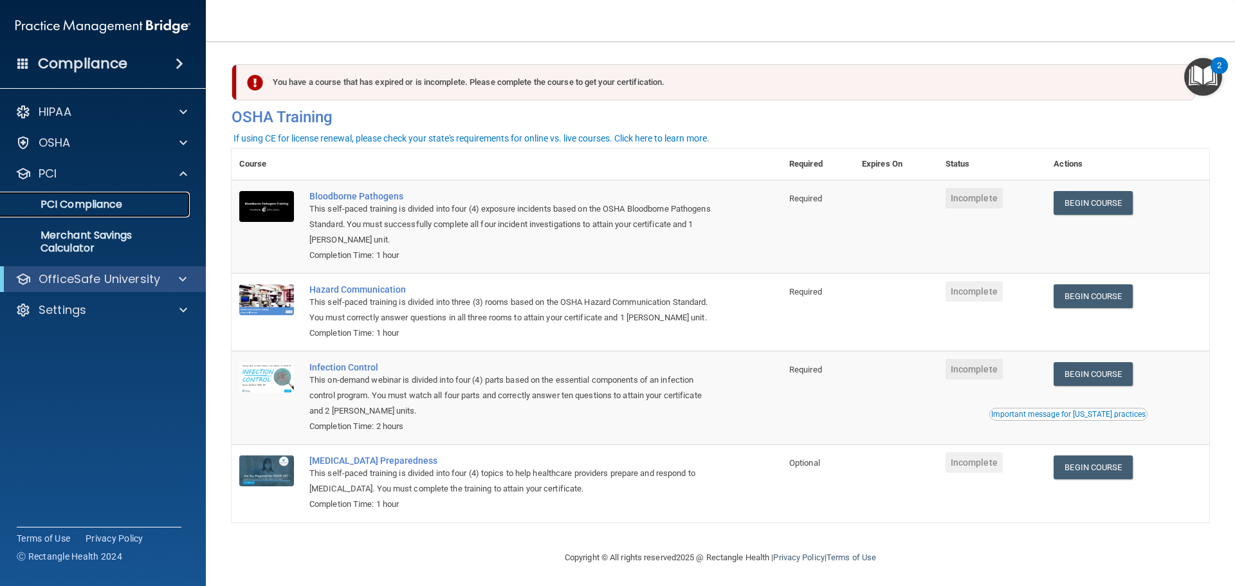
click at [148, 200] on p "PCI Compliance" at bounding box center [96, 204] width 176 height 13
click at [75, 169] on div "PCI" at bounding box center [86, 173] width 160 height 15
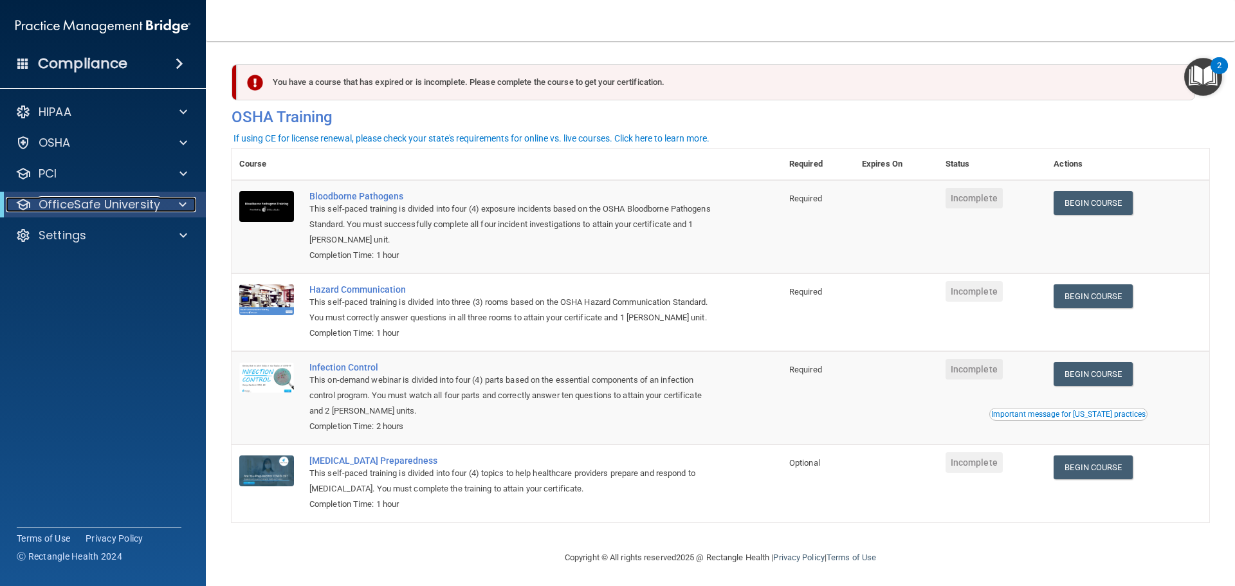
click at [95, 206] on p "OfficeSafe University" at bounding box center [100, 204] width 122 height 15
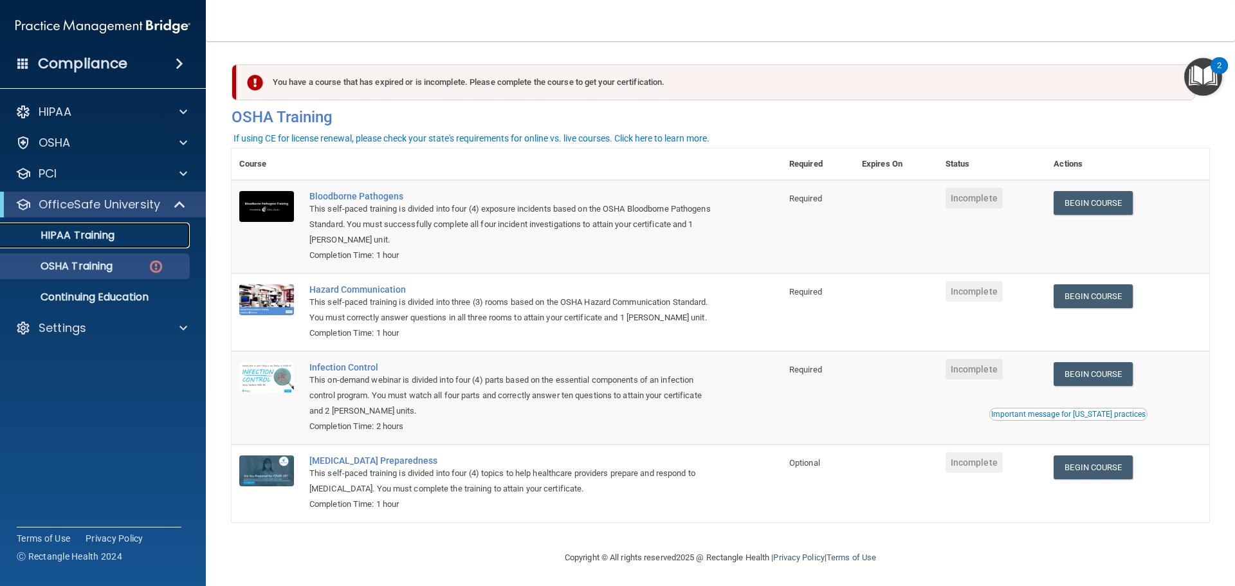
click at [108, 235] on p "HIPAA Training" at bounding box center [61, 235] width 106 height 13
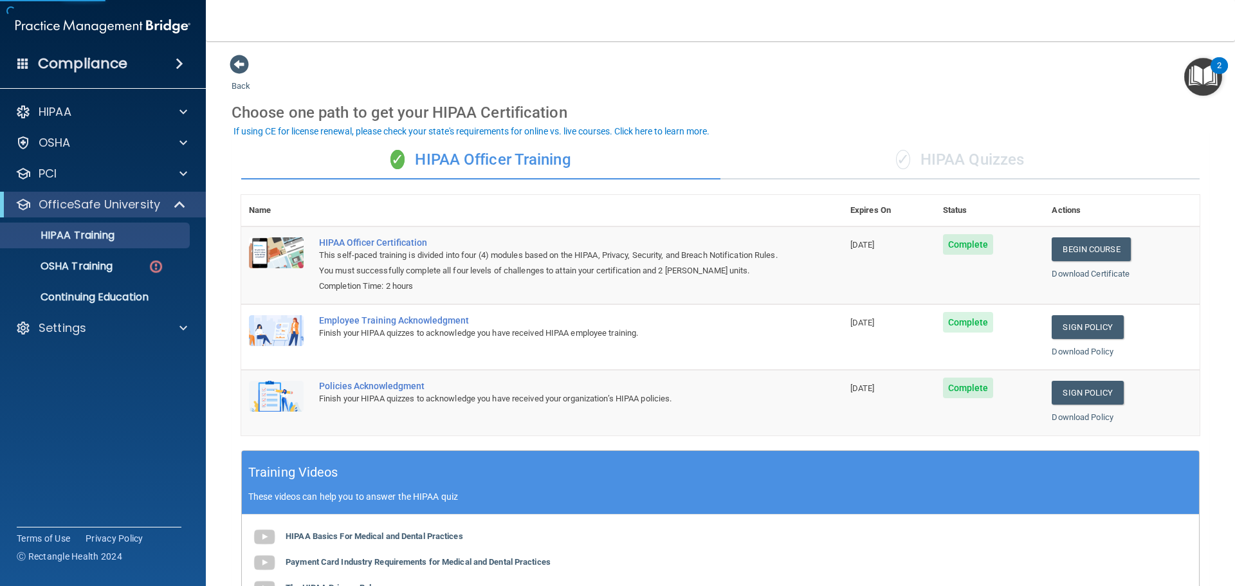
click at [1004, 152] on div "✓ HIPAA Quizzes" at bounding box center [960, 160] width 479 height 39
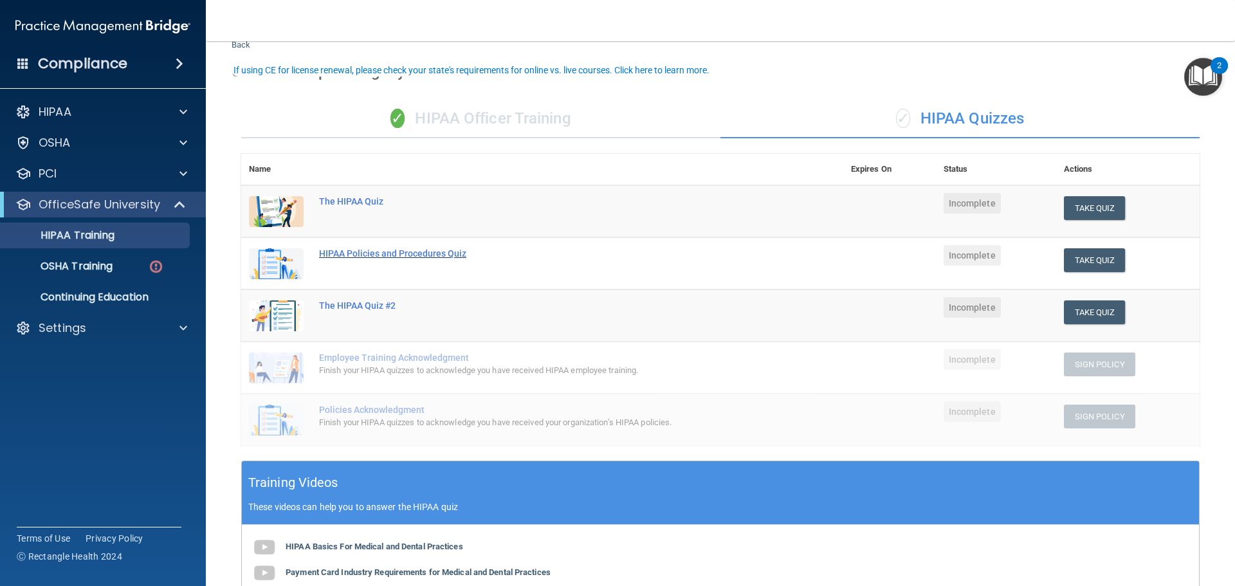
scroll to position [64, 0]
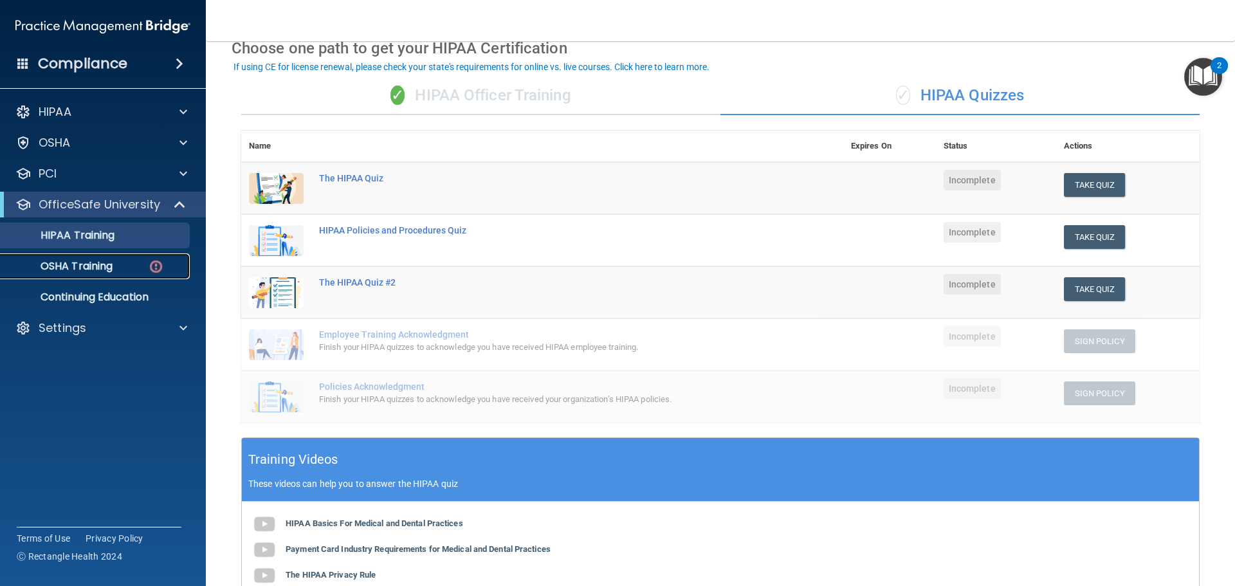
click at [107, 258] on link "OSHA Training" at bounding box center [88, 267] width 203 height 26
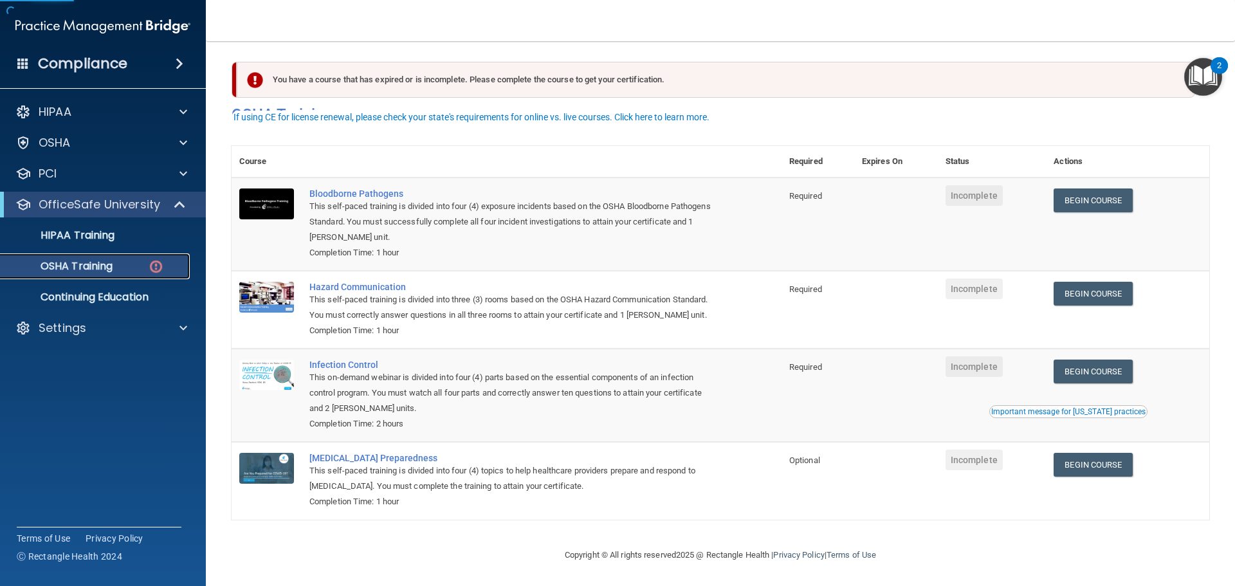
scroll to position [21, 0]
drag, startPoint x: 409, startPoint y: 235, endPoint x: 391, endPoint y: 234, distance: 18.1
click at [364, 245] on div "Completion Time: 1 hour" at bounding box center [513, 252] width 408 height 15
click at [461, 245] on div "Completion Time: 1 hour" at bounding box center [513, 252] width 408 height 15
drag, startPoint x: 416, startPoint y: 334, endPoint x: 357, endPoint y: 322, distance: 59.8
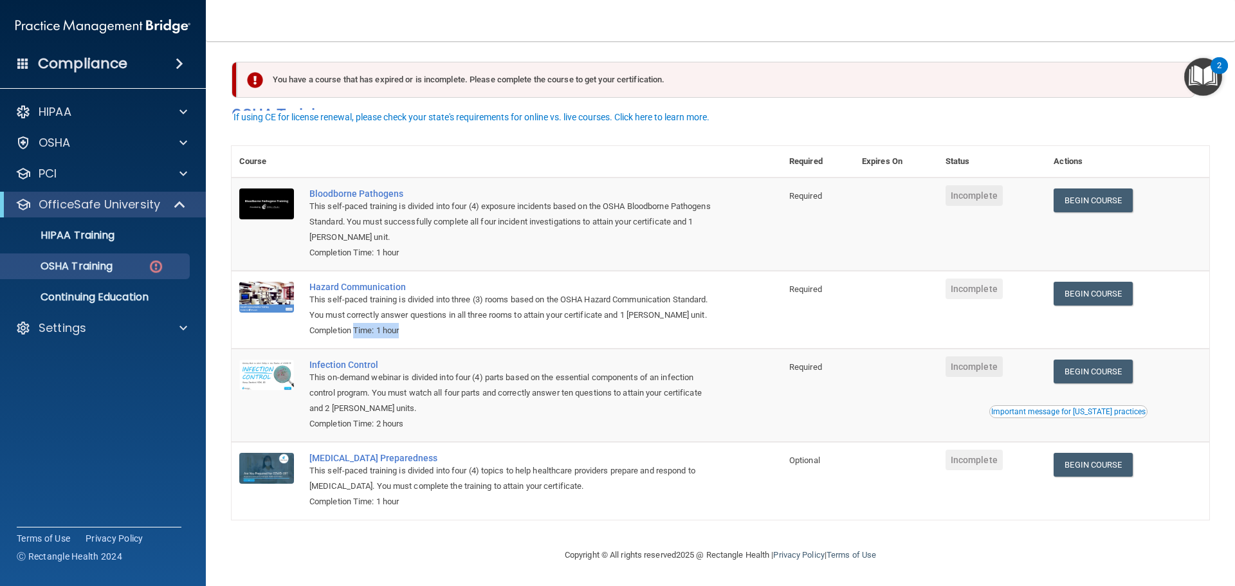
click at [357, 323] on div "Completion Time: 1 hour" at bounding box center [513, 330] width 408 height 15
drag, startPoint x: 410, startPoint y: 416, endPoint x: 436, endPoint y: 411, distance: 27.0
click at [342, 421] on div "Completion Time: 2 hours" at bounding box center [513, 423] width 408 height 15
click at [514, 292] on div "This self-paced training is divided into three (3) rooms based on the OSHA Haza…" at bounding box center [513, 307] width 408 height 31
click at [141, 238] on div "HIPAA Training" at bounding box center [96, 235] width 176 height 13
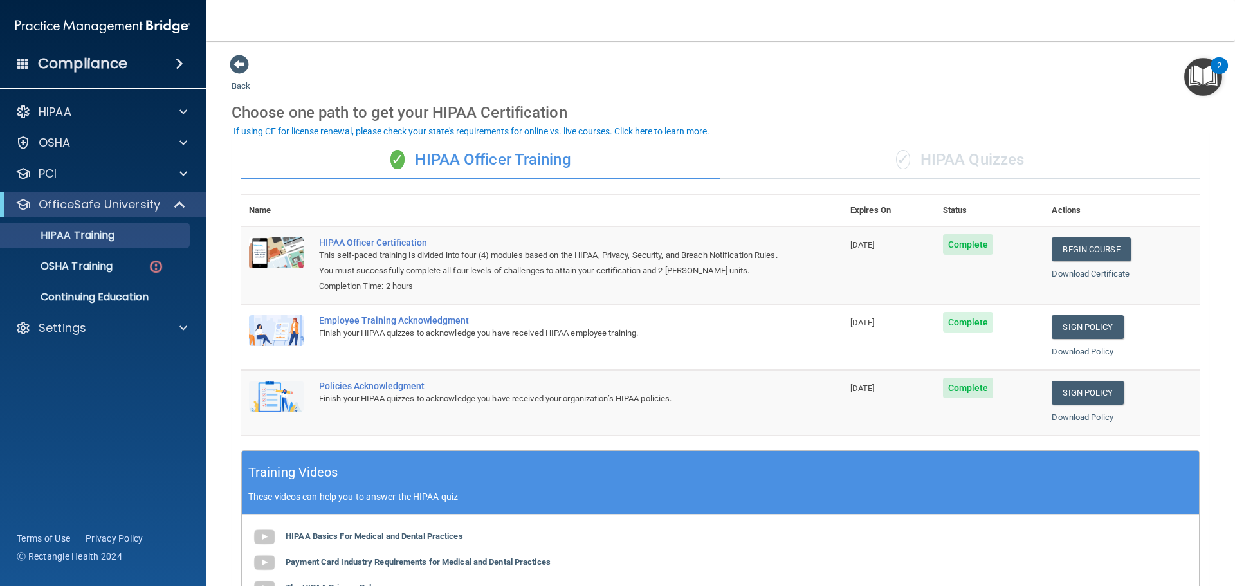
click at [425, 174] on div "✓ HIPAA Officer Training" at bounding box center [480, 160] width 479 height 39
click at [955, 151] on div "✓ HIPAA Quizzes" at bounding box center [960, 160] width 479 height 39
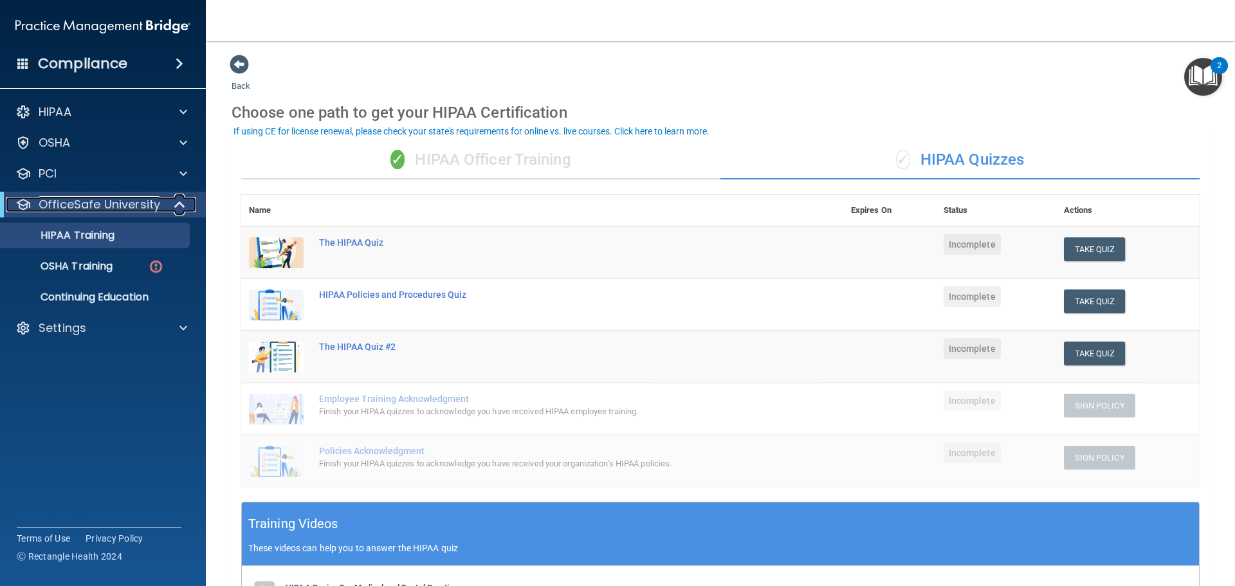
click at [106, 202] on p "OfficeSafe University" at bounding box center [100, 204] width 122 height 15
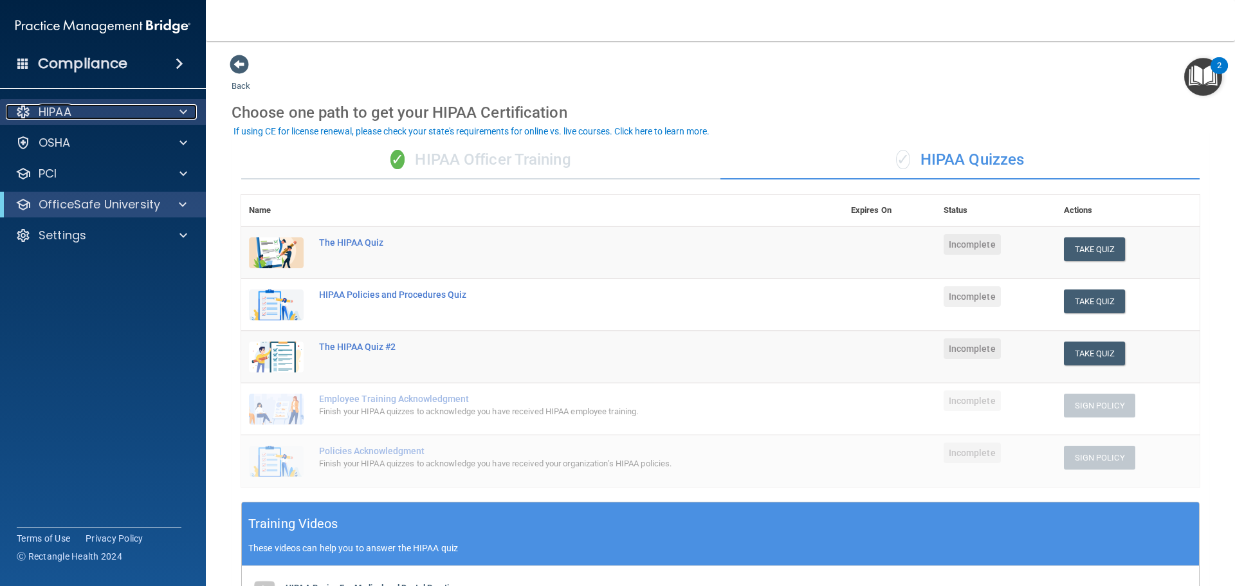
click at [120, 111] on div "HIPAA" at bounding box center [86, 111] width 160 height 15
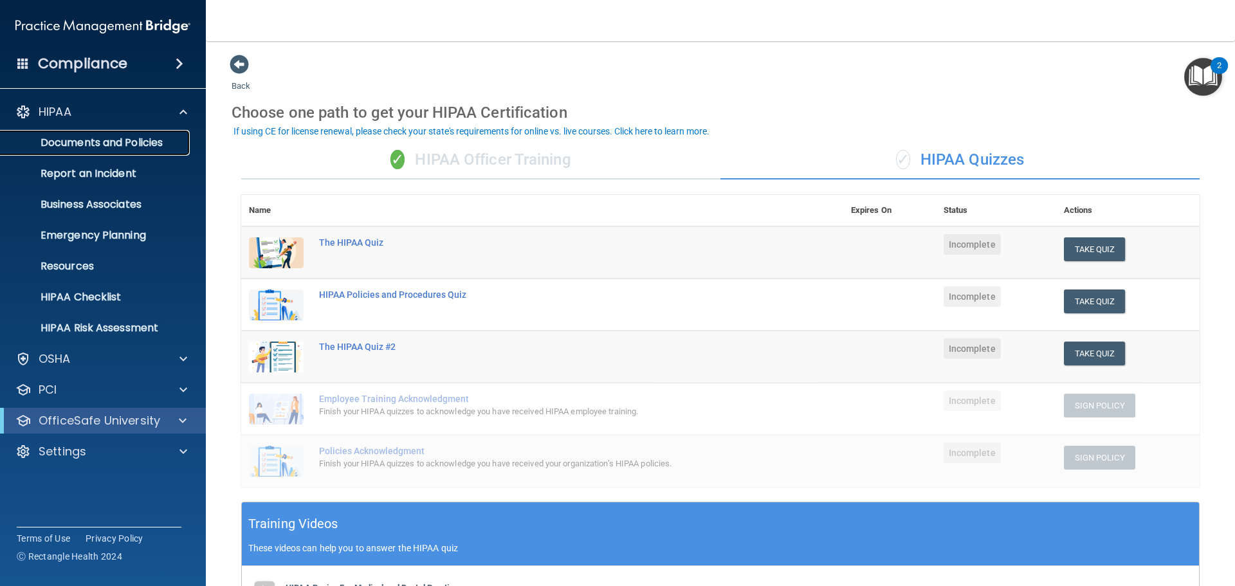
click at [167, 144] on p "Documents and Policies" at bounding box center [96, 142] width 176 height 13
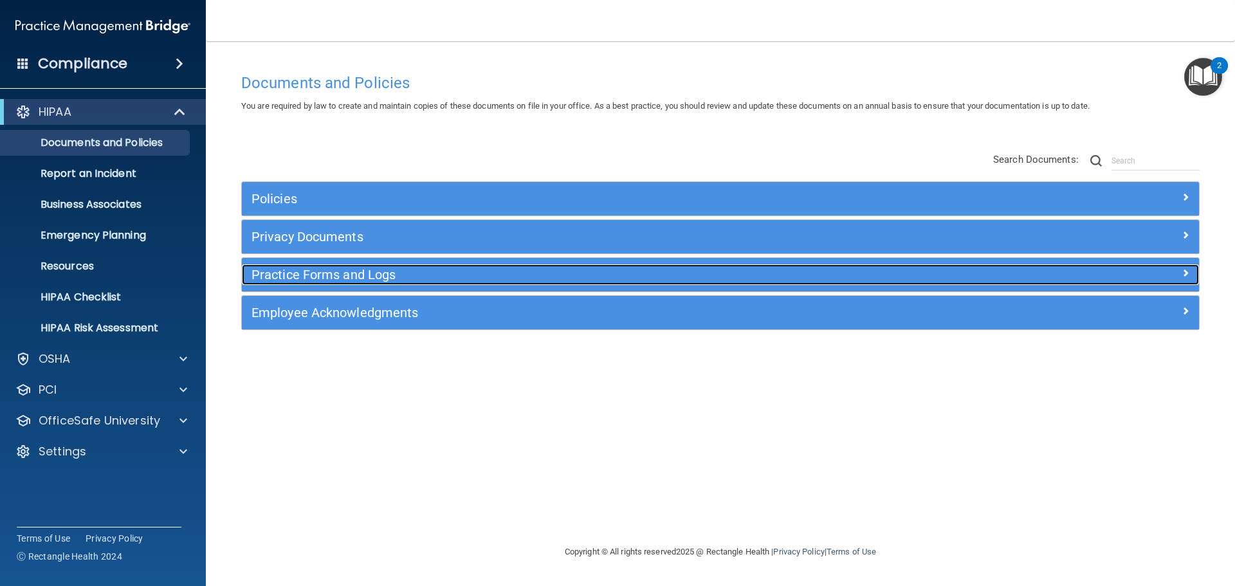
click at [470, 266] on div "Practice Forms and Logs" at bounding box center [601, 274] width 718 height 21
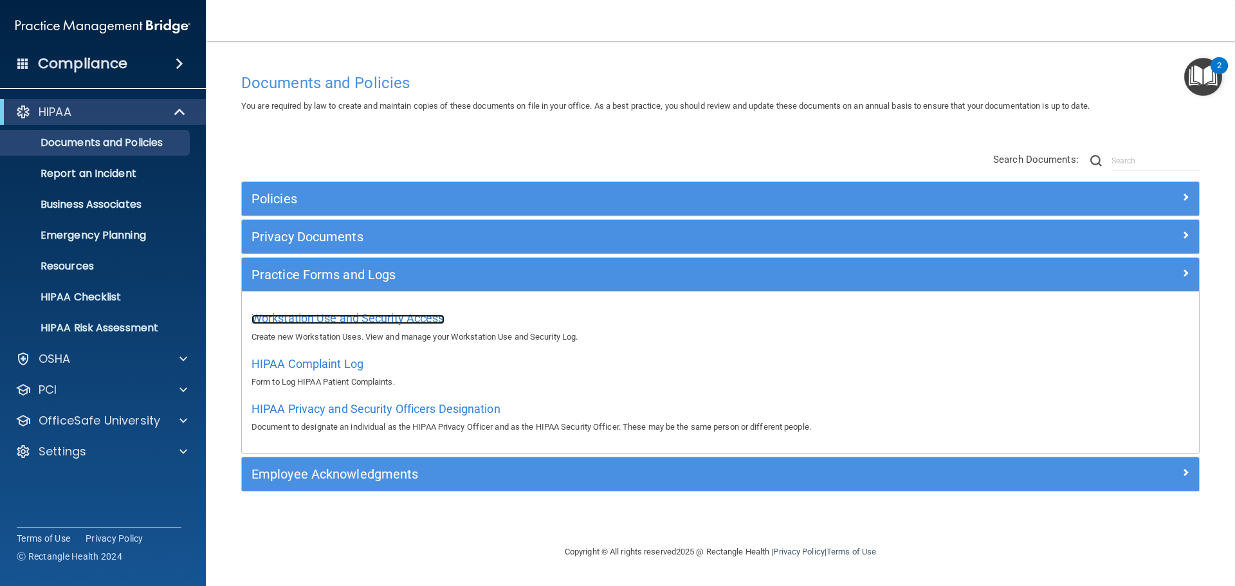
click at [409, 319] on span "Workstation Use and Security Access" at bounding box center [348, 318] width 193 height 14
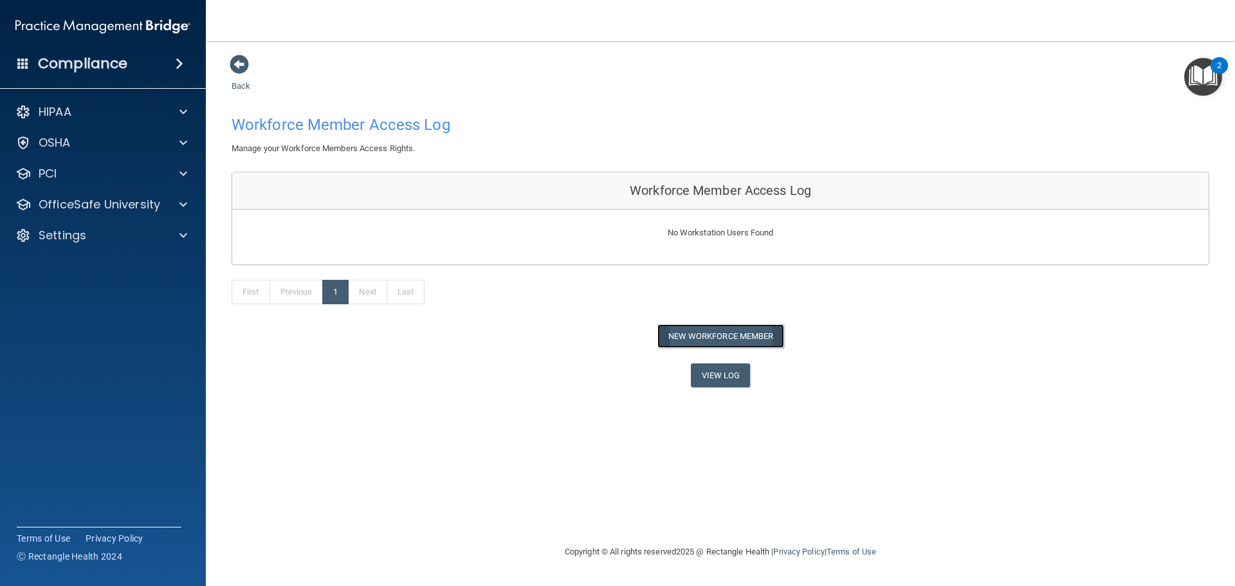
click at [672, 337] on button "New Workforce Member" at bounding box center [721, 336] width 127 height 24
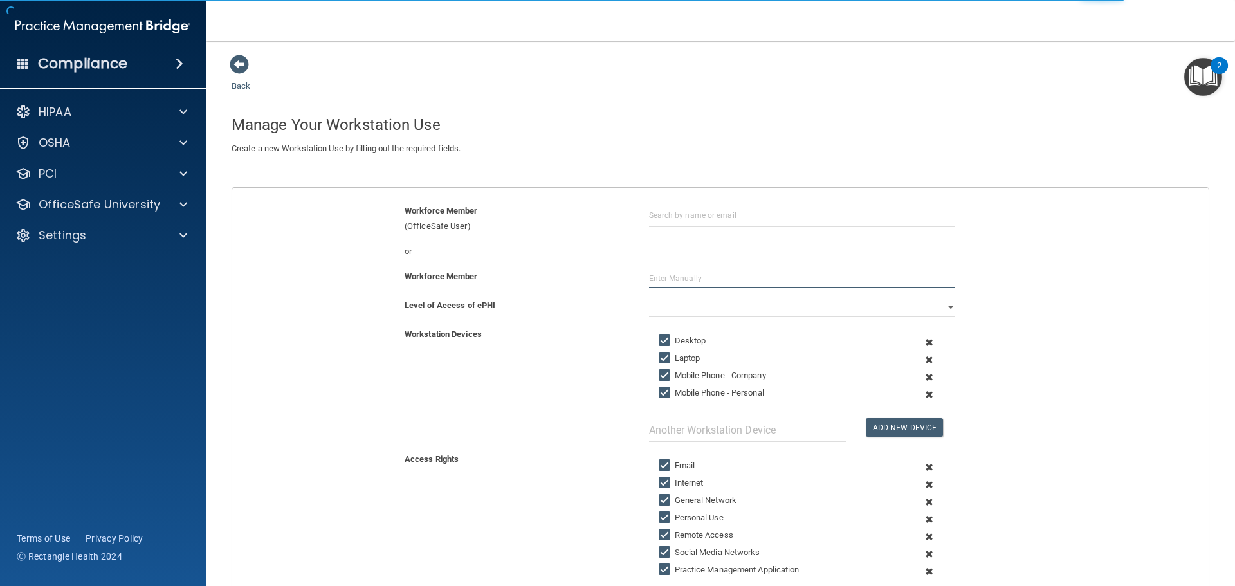
click at [700, 279] on input "text" at bounding box center [802, 278] width 306 height 19
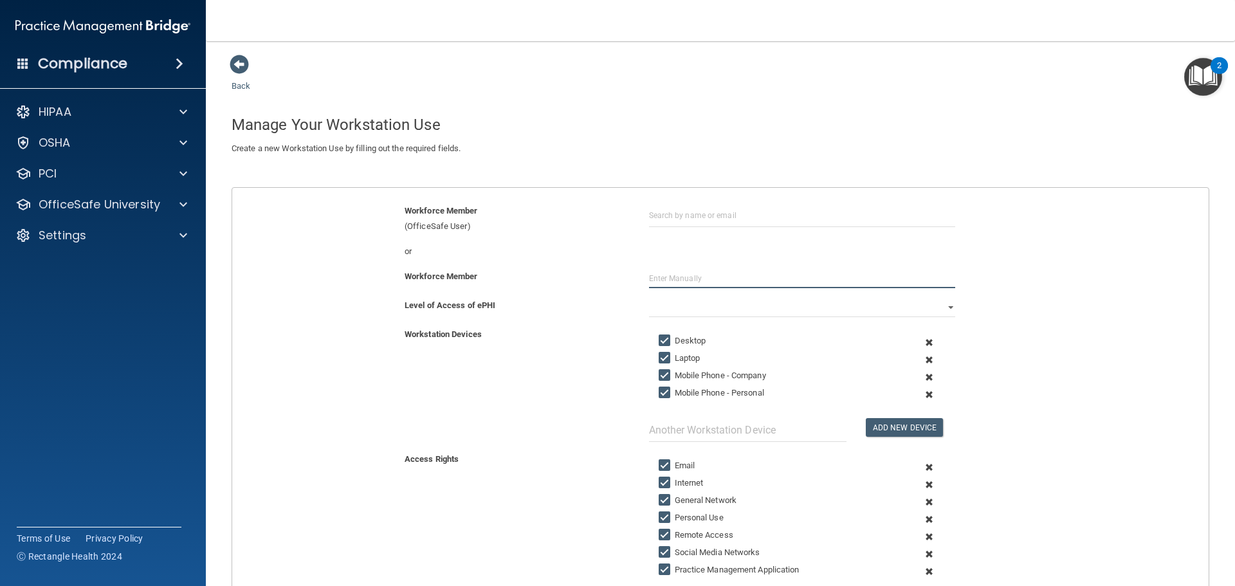
click at [697, 285] on input "text" at bounding box center [802, 278] width 306 height 19
click at [677, 276] on input "text" at bounding box center [802, 278] width 306 height 19
type input "[PERSON_NAME]"
click at [698, 306] on select "Full Limited None" at bounding box center [802, 307] width 306 height 19
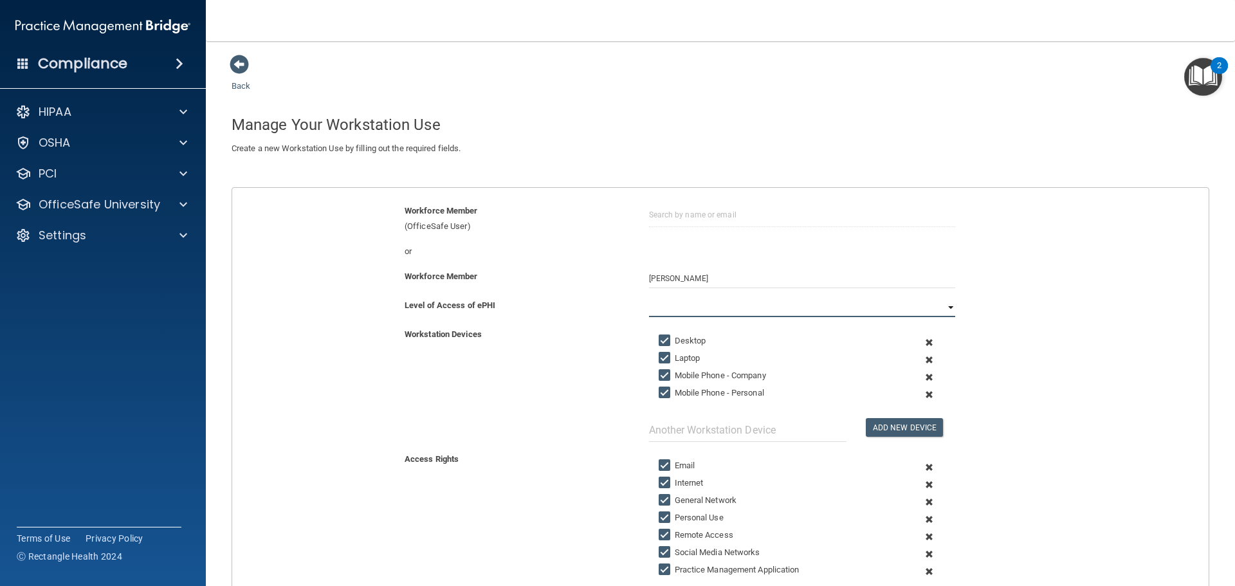
select select "0"
click at [649, 298] on select "Full Limited None" at bounding box center [802, 307] width 306 height 19
click at [659, 361] on input "Laptop" at bounding box center [666, 358] width 15 height 10
click at [664, 358] on input "Laptop" at bounding box center [666, 358] width 15 height 10
checkbox input "true"
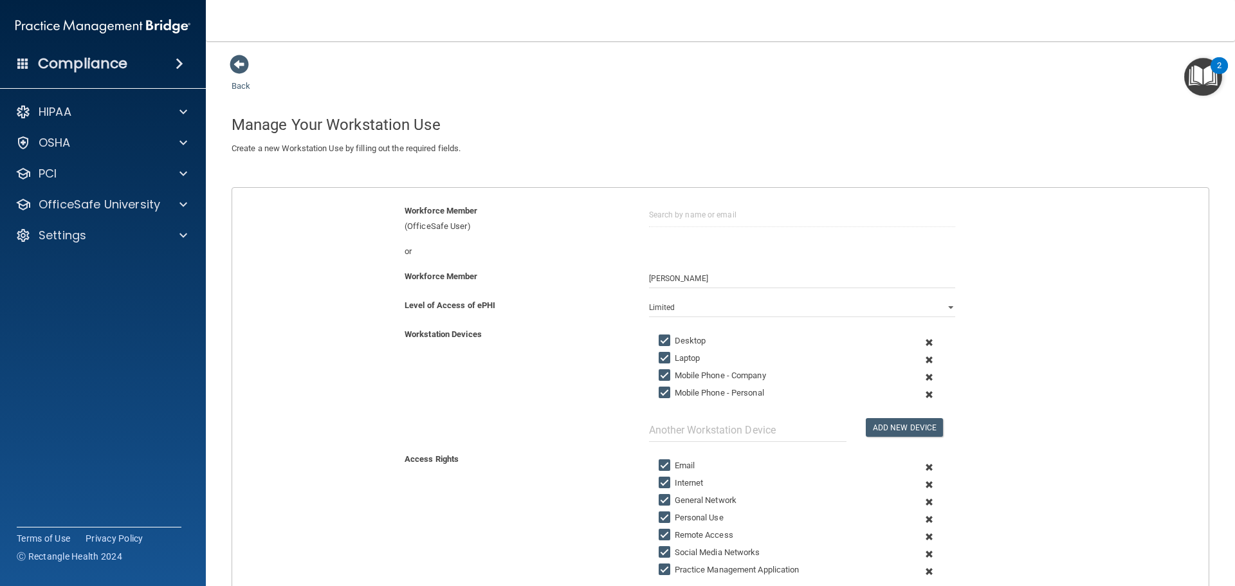
click at [661, 378] on input "Mobile Phone - Company" at bounding box center [666, 376] width 15 height 10
checkbox input "false"
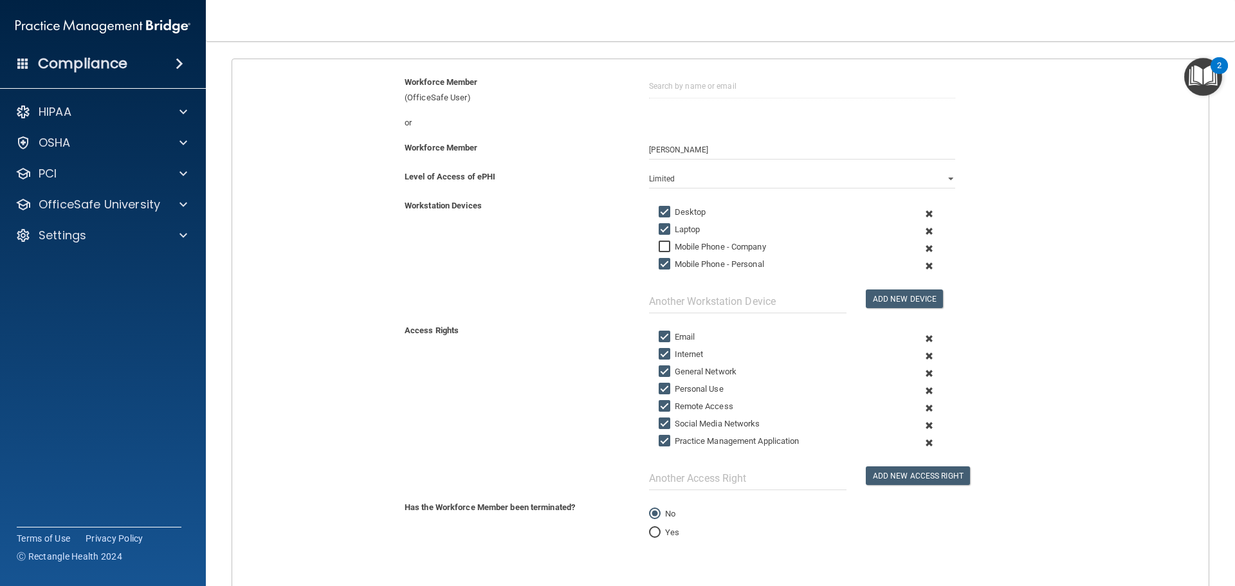
scroll to position [207, 0]
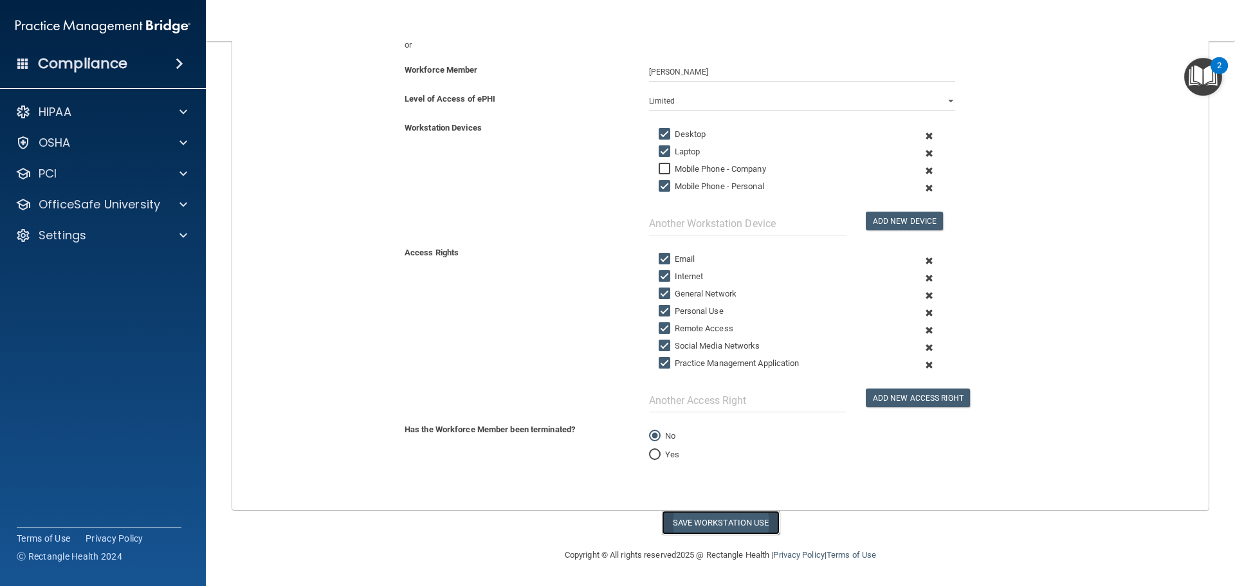
click at [729, 519] on button "Save Workstation Use" at bounding box center [721, 523] width 118 height 24
select select "? string:Full ?"
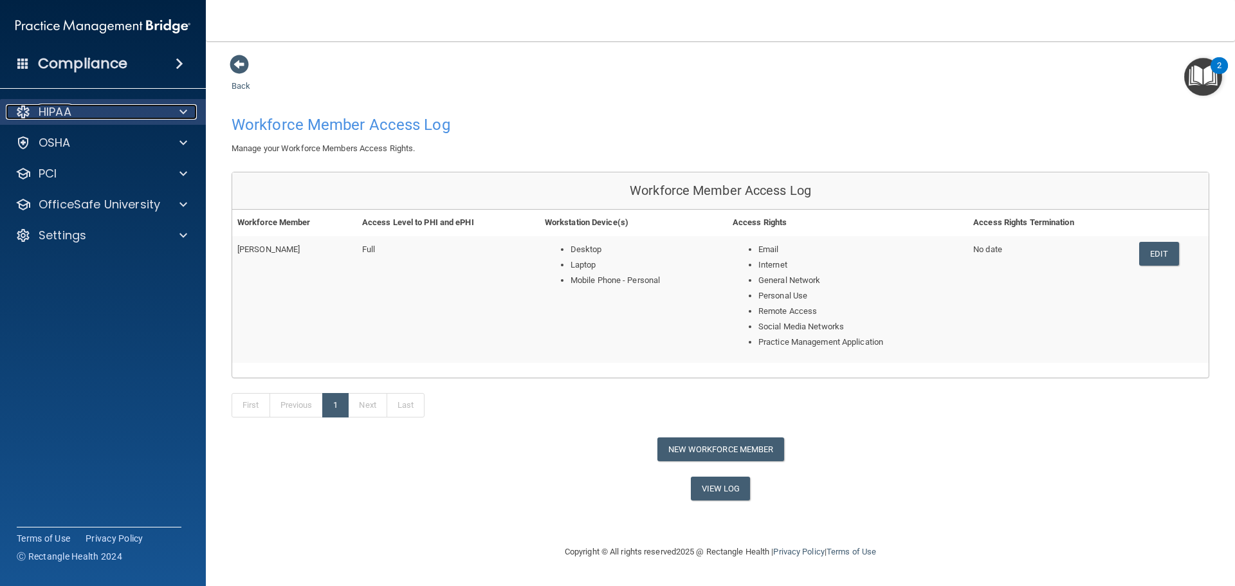
click at [116, 112] on div "HIPAA" at bounding box center [86, 111] width 160 height 15
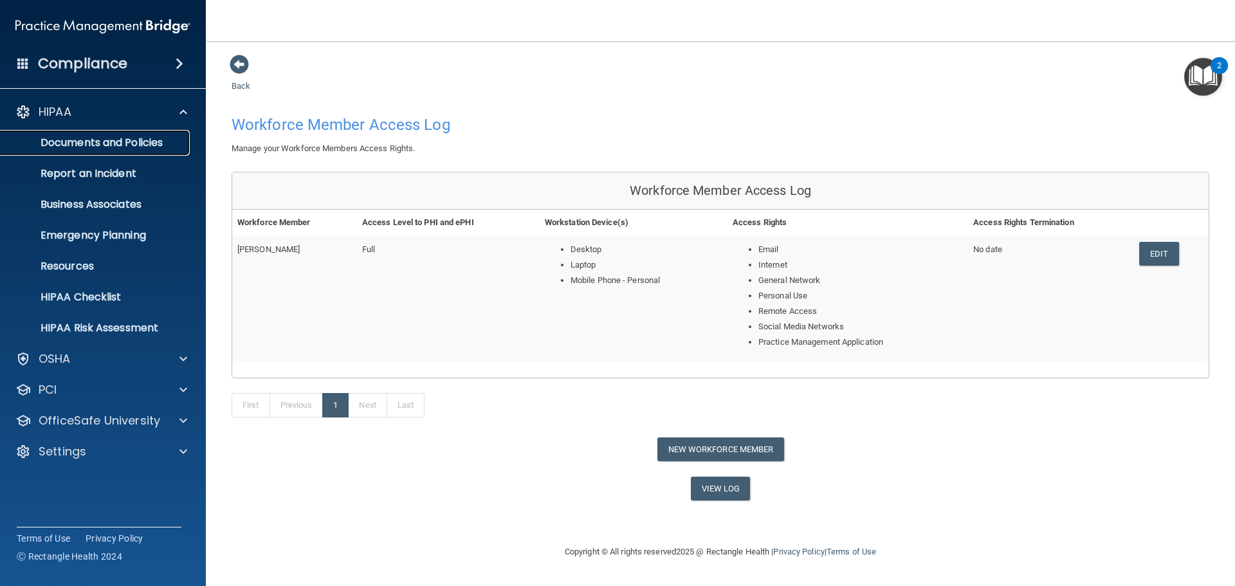
click at [170, 142] on p "Documents and Policies" at bounding box center [96, 142] width 176 height 13
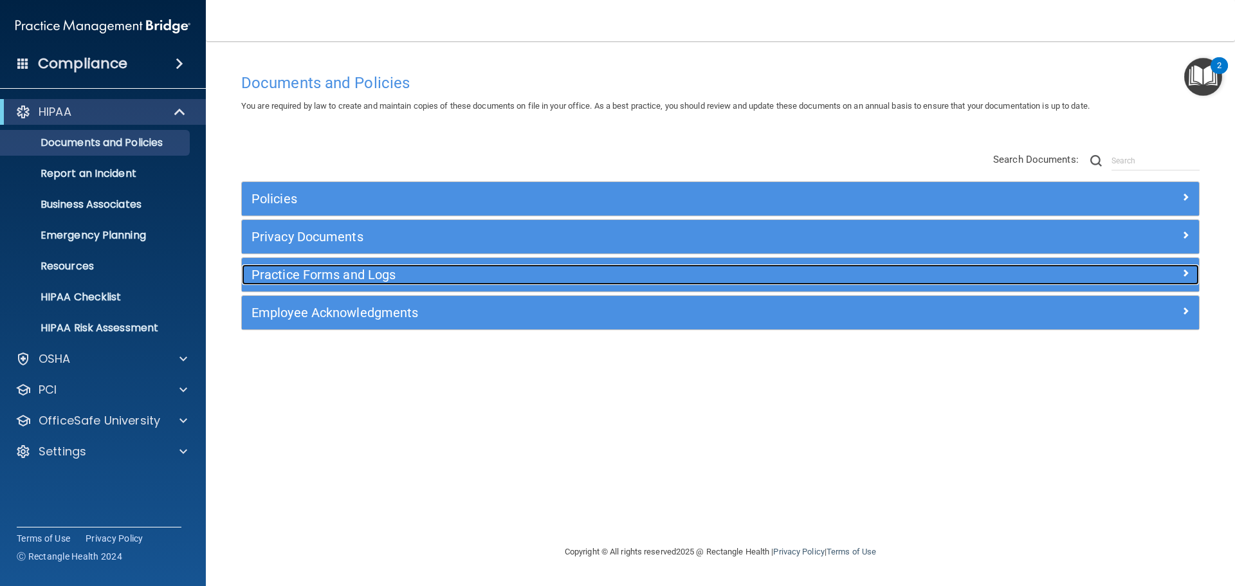
click at [441, 277] on h5 "Practice Forms and Logs" at bounding box center [601, 275] width 699 height 14
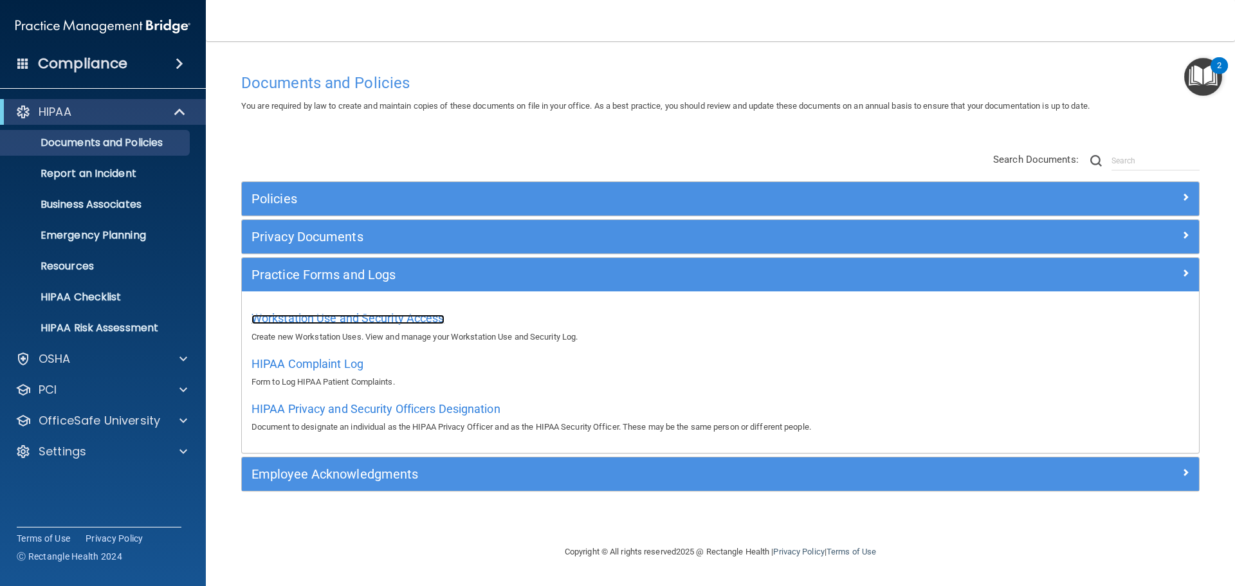
click at [361, 320] on span "Workstation Use and Security Access" at bounding box center [348, 318] width 193 height 14
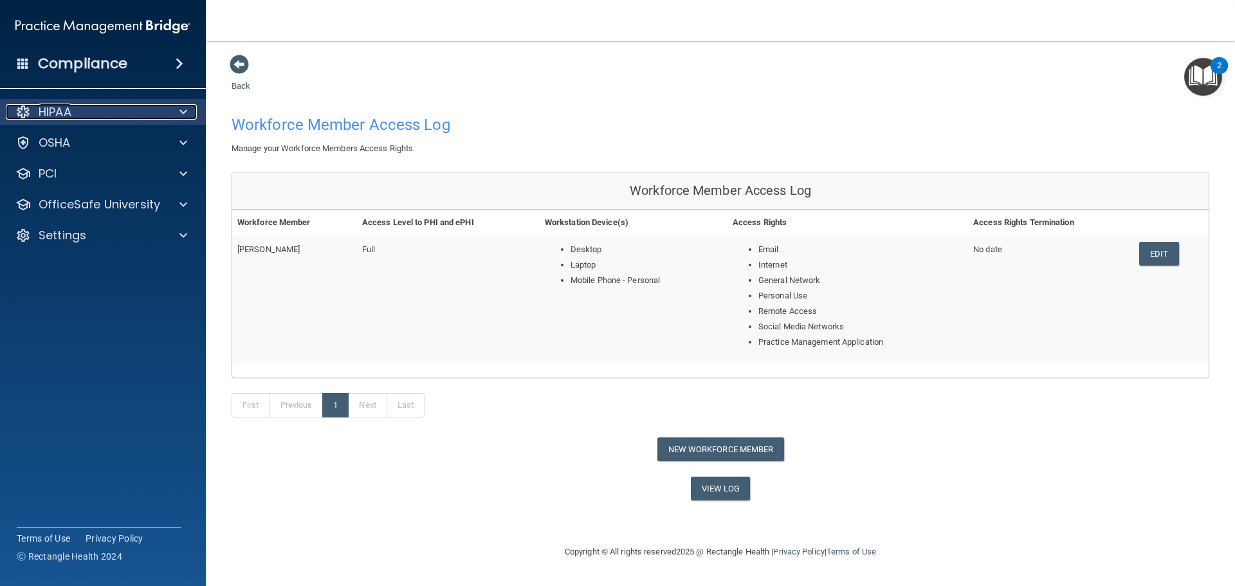
click at [124, 113] on div "HIPAA" at bounding box center [86, 111] width 160 height 15
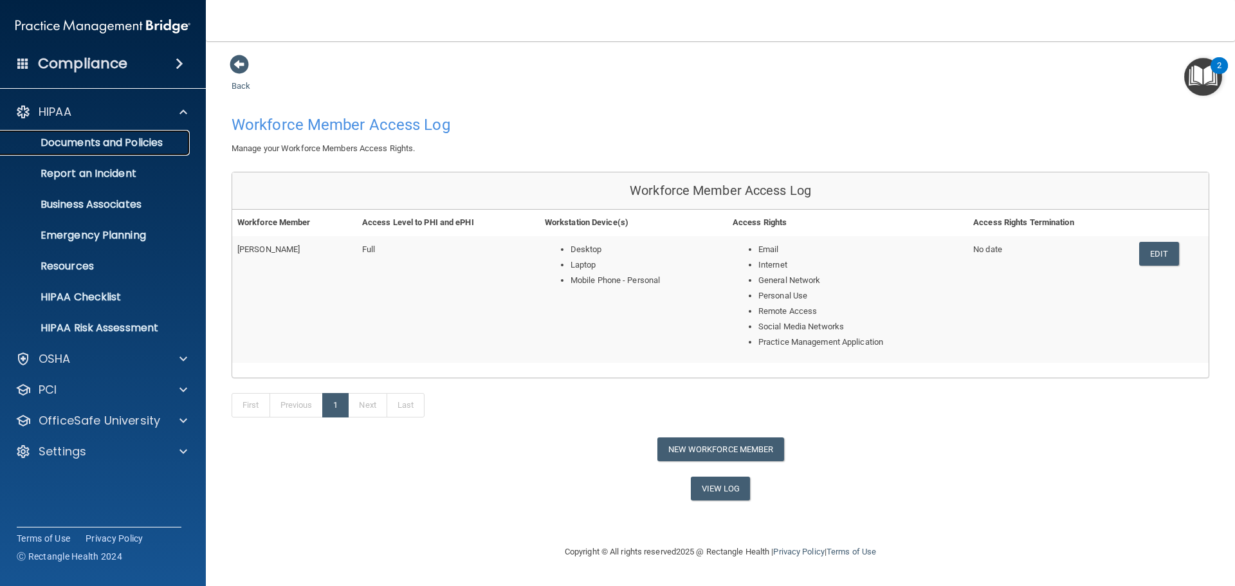
click at [142, 136] on p "Documents and Policies" at bounding box center [96, 142] width 176 height 13
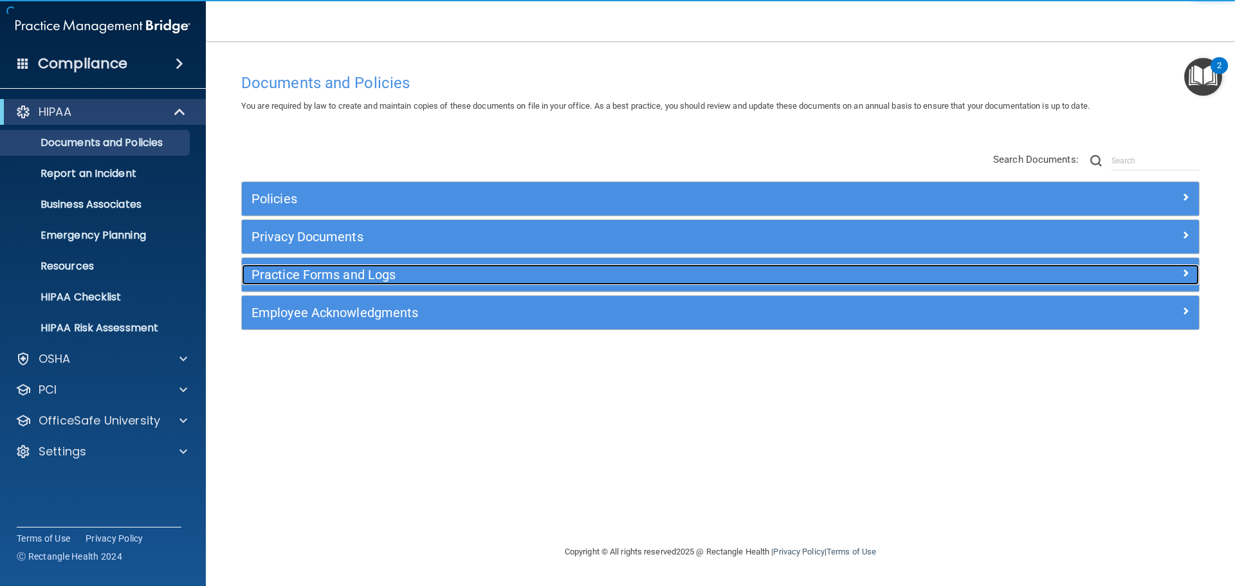
click at [393, 280] on h5 "Practice Forms and Logs" at bounding box center [601, 275] width 699 height 14
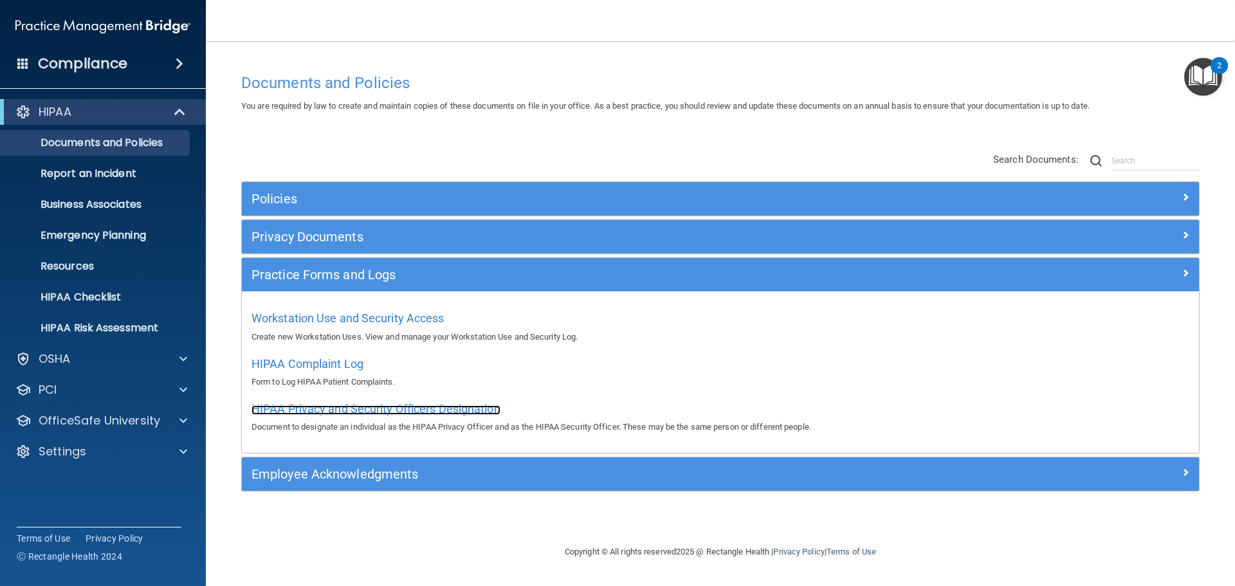
click at [376, 408] on span "HIPAA Privacy and Security Officers Designation" at bounding box center [376, 409] width 249 height 14
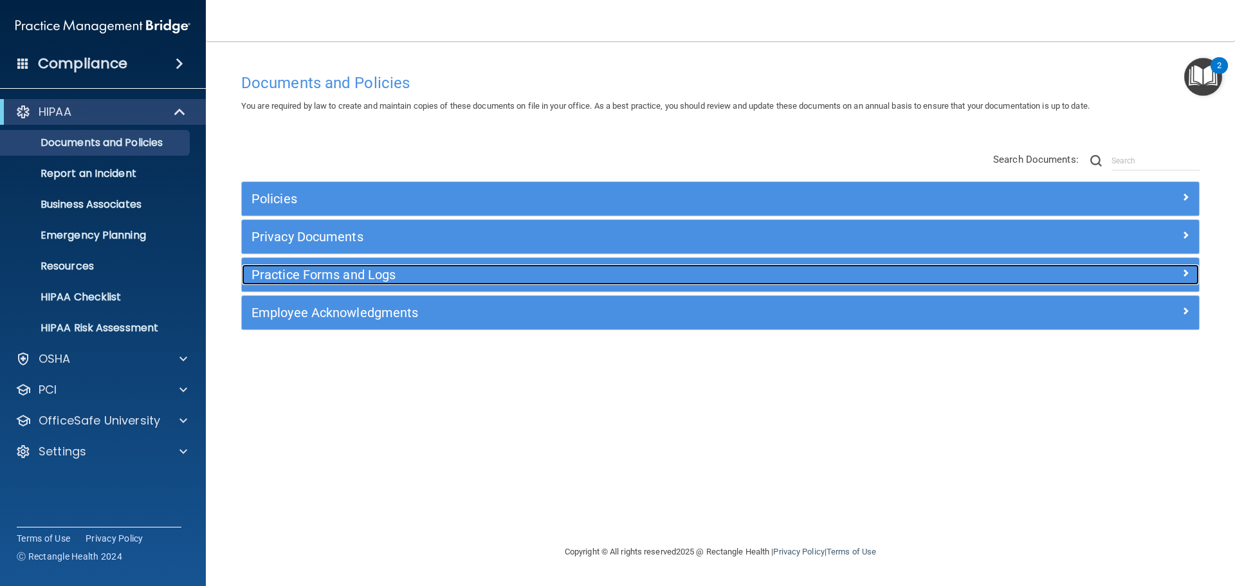
click at [457, 278] on h5 "Practice Forms and Logs" at bounding box center [601, 275] width 699 height 14
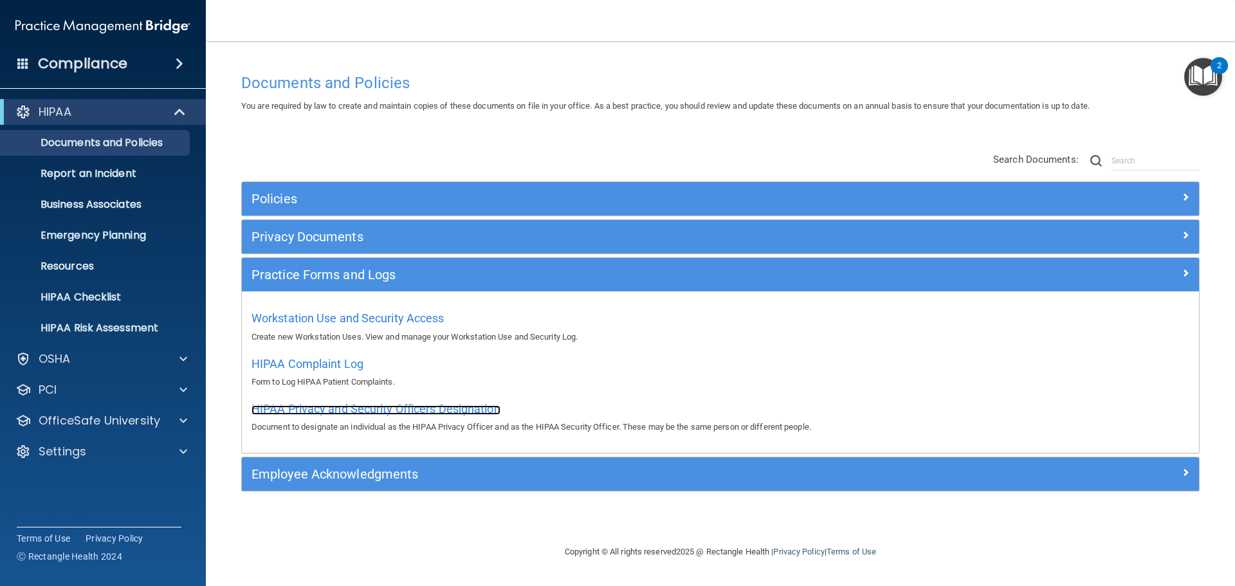
click at [375, 410] on span "HIPAA Privacy and Security Officers Designation" at bounding box center [376, 409] width 249 height 14
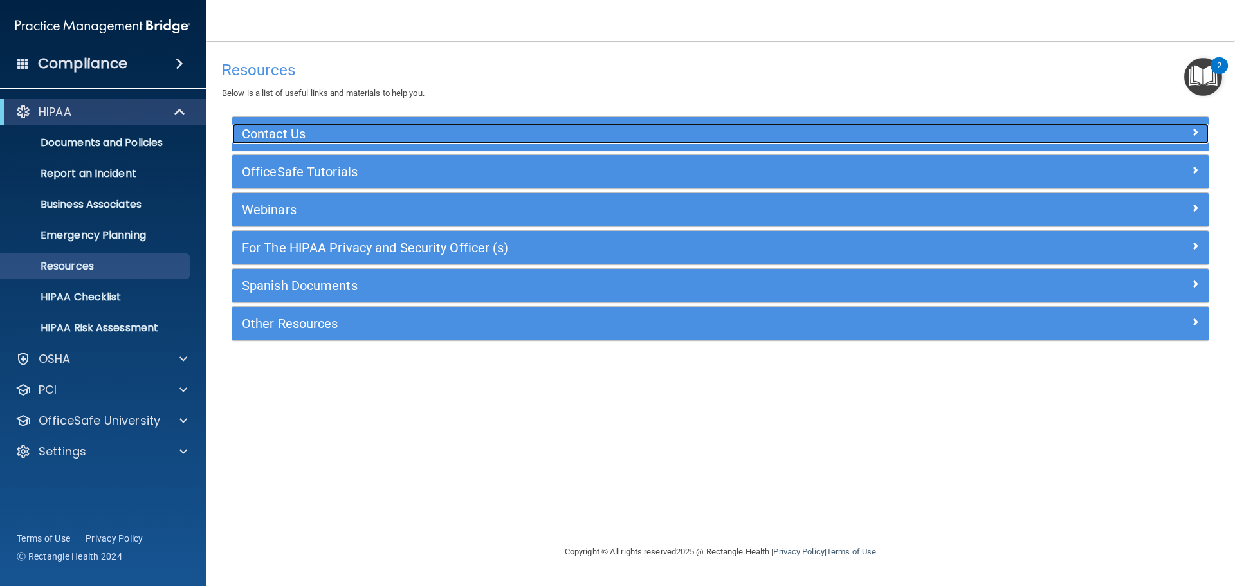
click at [317, 142] on div "Contact Us" at bounding box center [598, 134] width 733 height 21
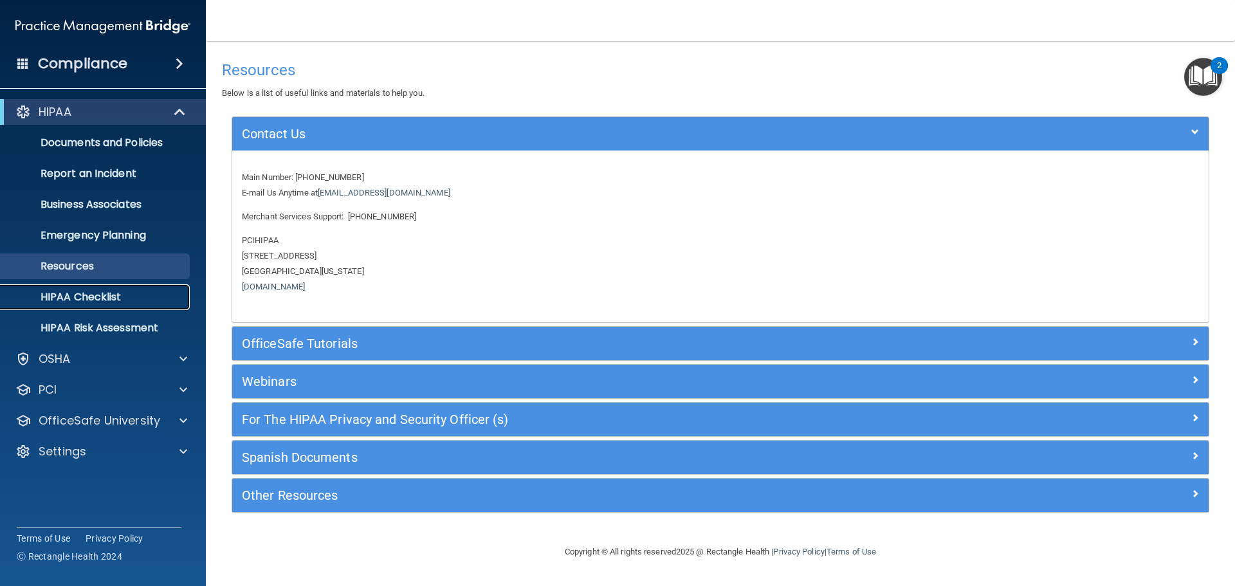
click at [150, 297] on p "HIPAA Checklist" at bounding box center [96, 297] width 176 height 13
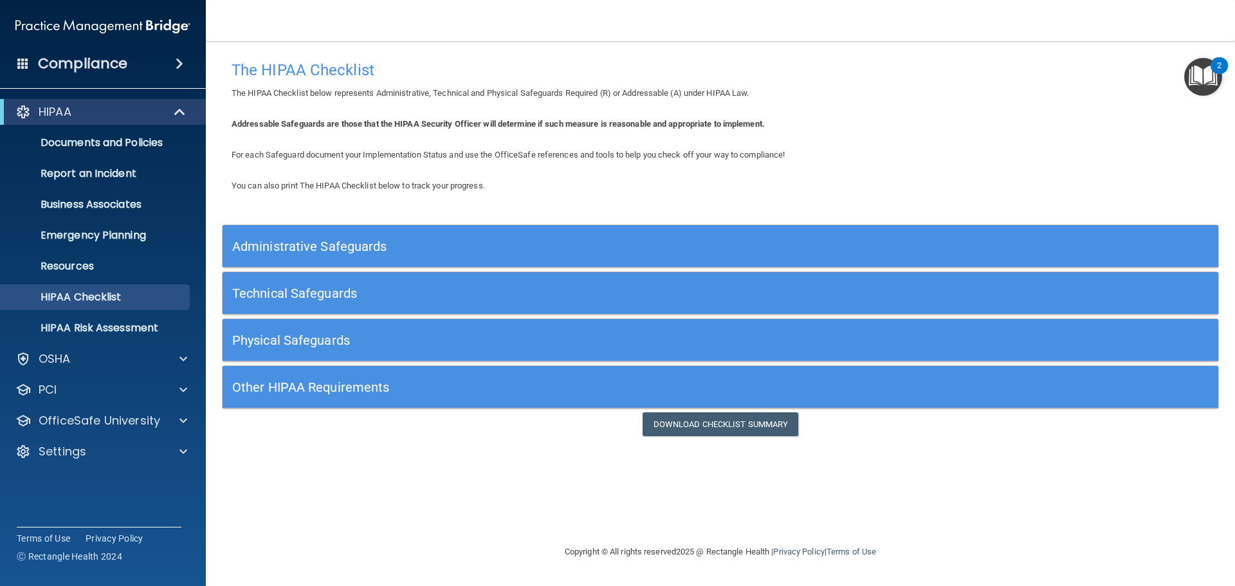
click at [605, 245] on h5 "Administrative Safeguards" at bounding box center [596, 246] width 728 height 14
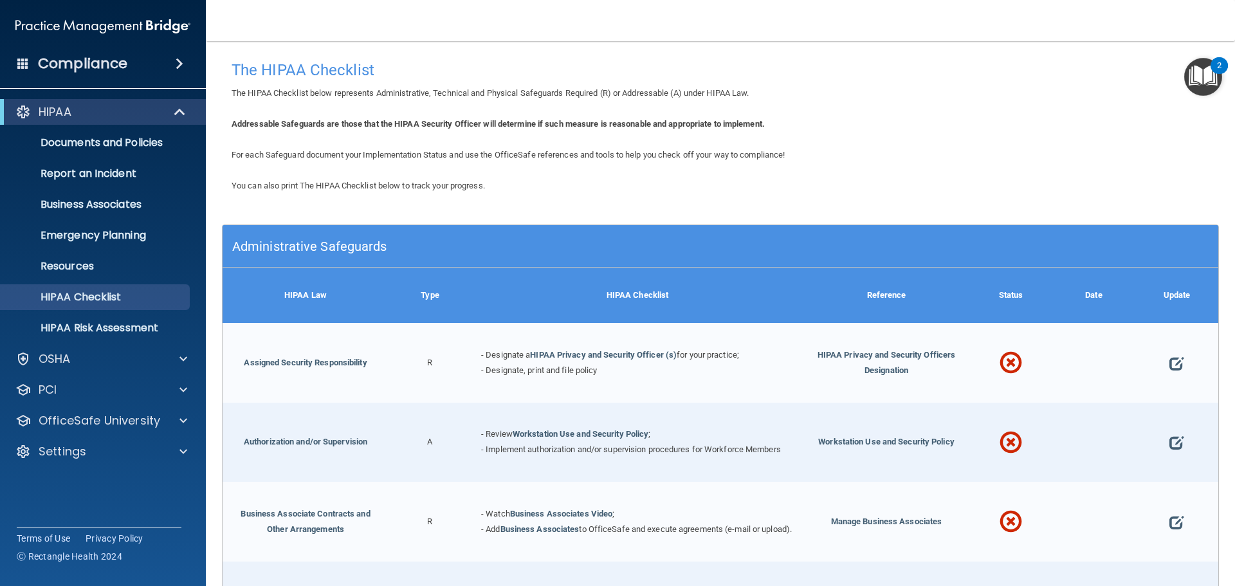
click at [605, 245] on h5 "Administrative Safeguards" at bounding box center [596, 246] width 728 height 14
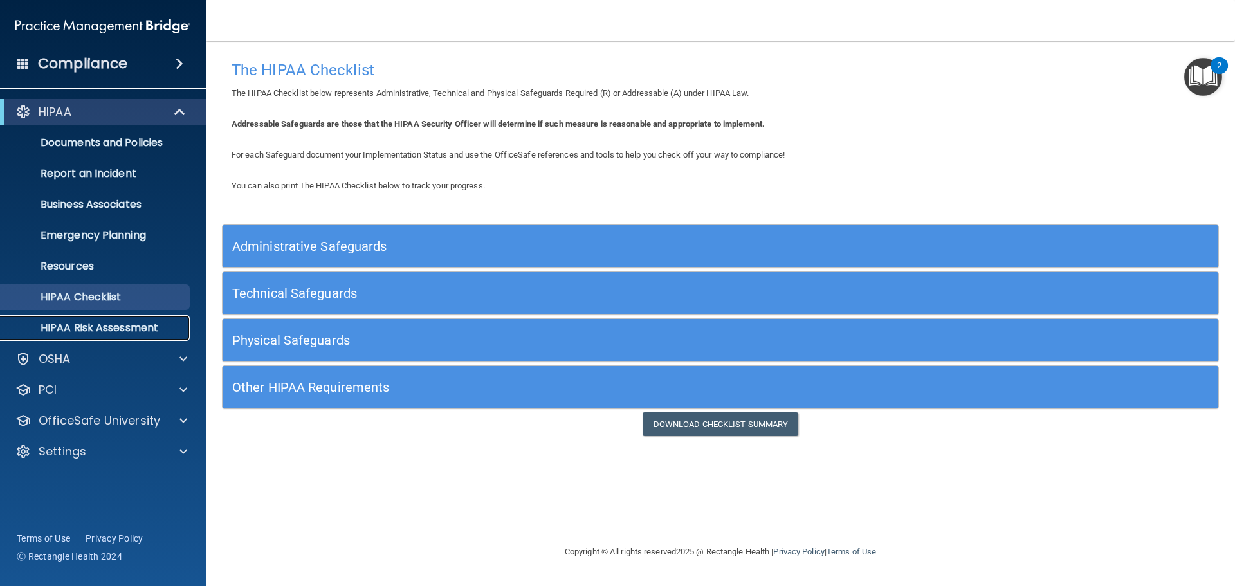
click at [148, 326] on p "HIPAA Risk Assessment" at bounding box center [96, 328] width 176 height 13
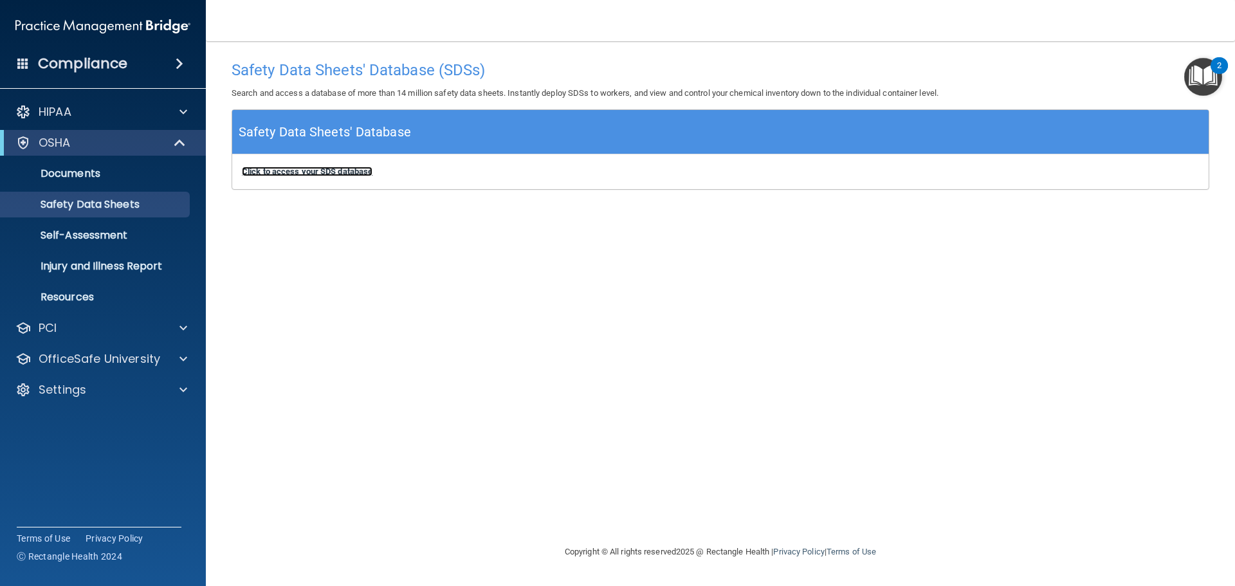
click at [301, 171] on b "Click to access your SDS database" at bounding box center [307, 172] width 131 height 10
click at [144, 236] on p "Self-Assessment" at bounding box center [96, 235] width 176 height 13
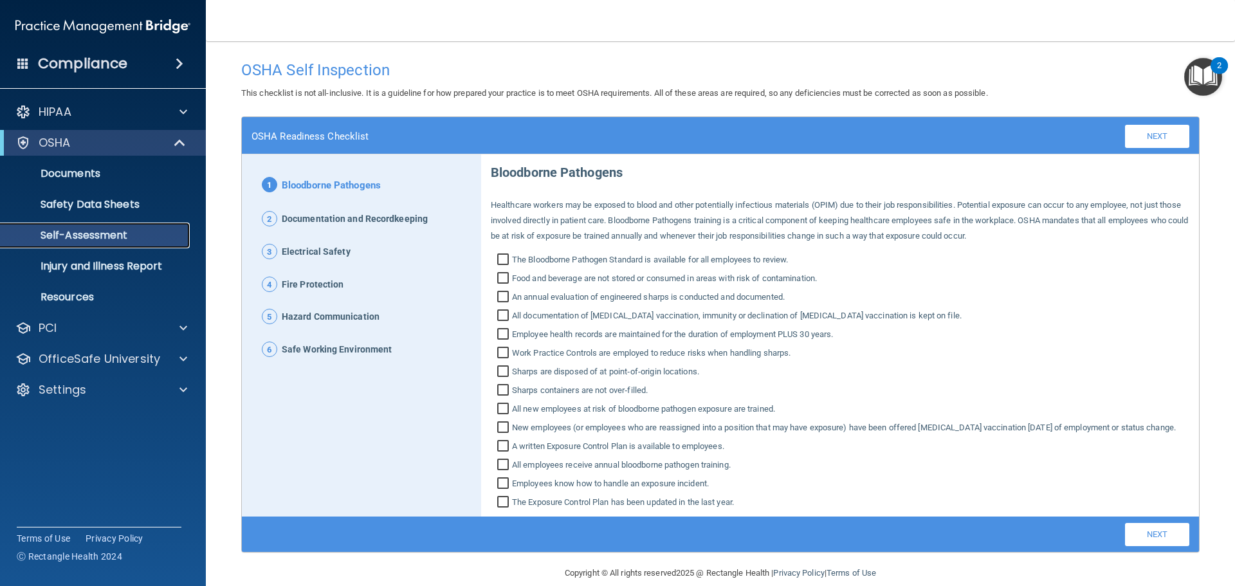
scroll to position [33, 0]
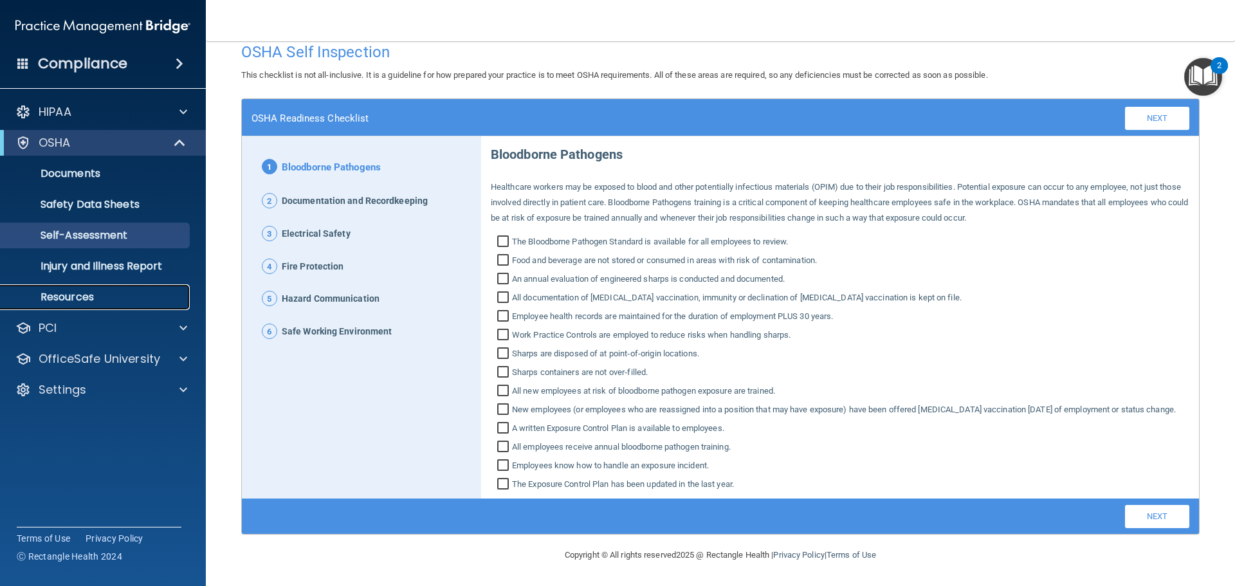
click at [131, 291] on p "Resources" at bounding box center [96, 297] width 176 height 13
